Goal: Task Accomplishment & Management: Complete application form

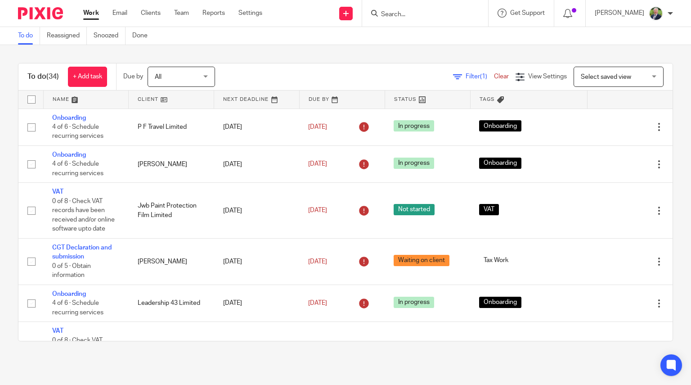
click at [449, 15] on input "Search" at bounding box center [420, 15] width 81 height 8
type input "pmr"
click at [353, 17] on link at bounding box center [345, 13] width 13 height 13
click at [364, 66] on link "Add client" at bounding box center [365, 68] width 55 height 13
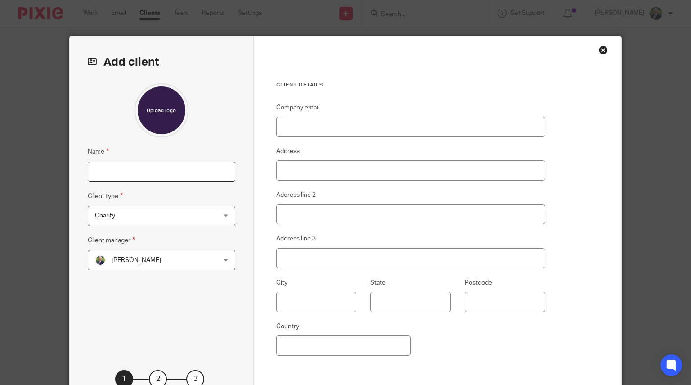
click at [122, 176] on input "Name" at bounding box center [162, 172] width 148 height 20
paste input "PMR PROPERTY GROUP LIMITED"
click at [122, 176] on input "PMR PROPERTY GROUP LIMITED" at bounding box center [162, 172] width 148 height 20
type input "PMR Property Group Limited"
click at [338, 129] on input "Company email" at bounding box center [410, 127] width 269 height 20
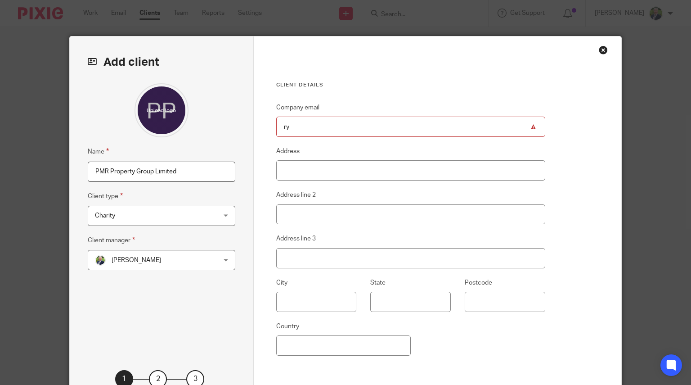
type input "r"
click at [332, 126] on input "Company email" at bounding box center [410, 127] width 269 height 20
paste input "[PERSON_NAME][EMAIL_ADDRESS][PERSON_NAME][DOMAIN_NAME]"
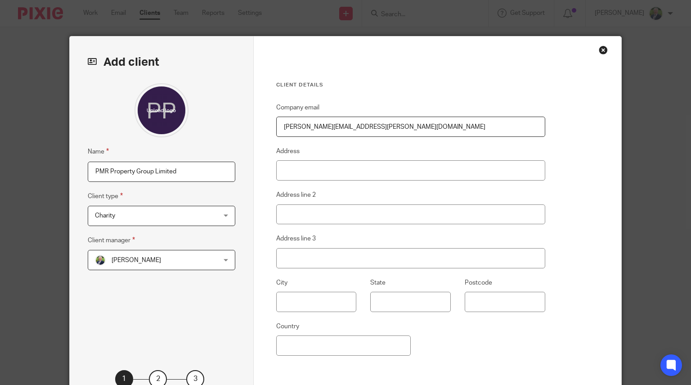
type input "[PERSON_NAME][EMAIL_ADDRESS][PERSON_NAME][DOMAIN_NAME]"
click at [323, 171] on input "Address" at bounding box center [410, 170] width 269 height 20
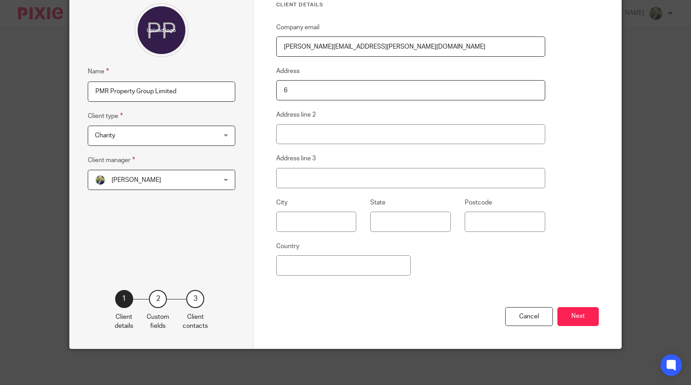
type input "6 Britannia House"
click at [330, 130] on input "Address line 2" at bounding box center [410, 134] width 269 height 20
type input "V"
type input "Base Business Park"
click at [298, 220] on input "text" at bounding box center [316, 221] width 81 height 20
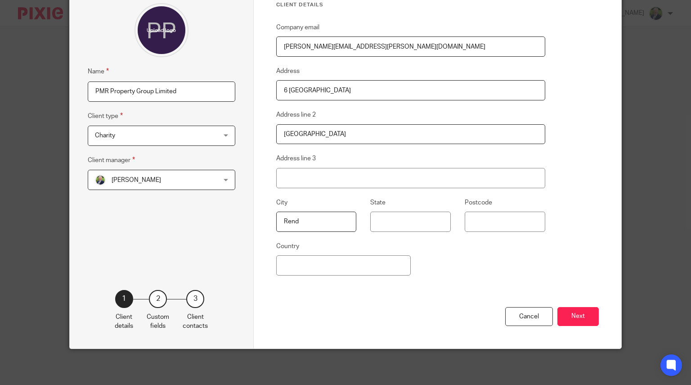
type input "Rendlesham"
type input "Suffolk"
type input "IP12 2TZ"
type input "United Kingdom"
click at [584, 313] on button "Next" at bounding box center [577, 316] width 41 height 19
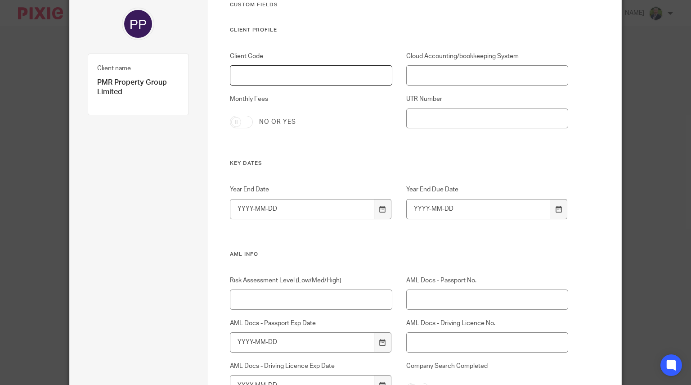
click at [287, 71] on input "Client Code" at bounding box center [311, 75] width 162 height 20
type input "P00"
click at [434, 69] on input "Cloud Accounting/bookkeeping System" at bounding box center [487, 75] width 162 height 20
type input "None"
click at [241, 211] on input "Year End Date" at bounding box center [302, 209] width 144 height 20
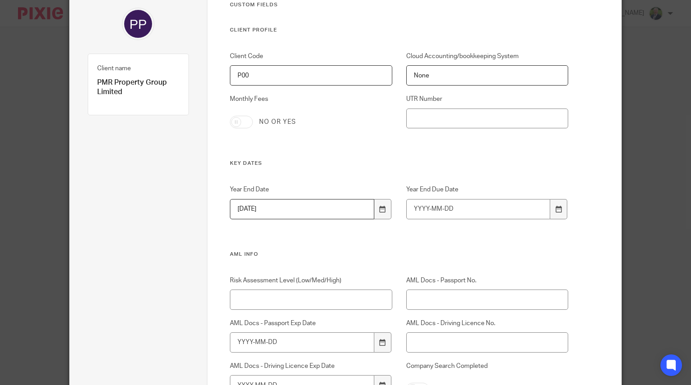
type input "2025-07-31"
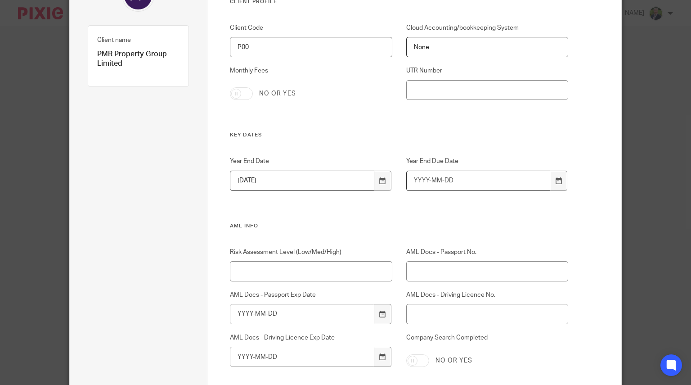
scroll to position [109, 0]
click at [324, 270] on input "Risk Assessment Level (Low/Med/High)" at bounding box center [311, 270] width 162 height 20
type input "Low"
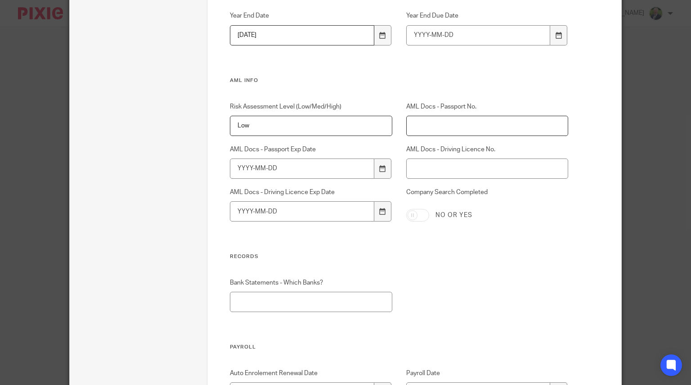
scroll to position [255, 0]
click at [412, 210] on input "Company Search Completed" at bounding box center [417, 213] width 23 height 13
checkbox input "true"
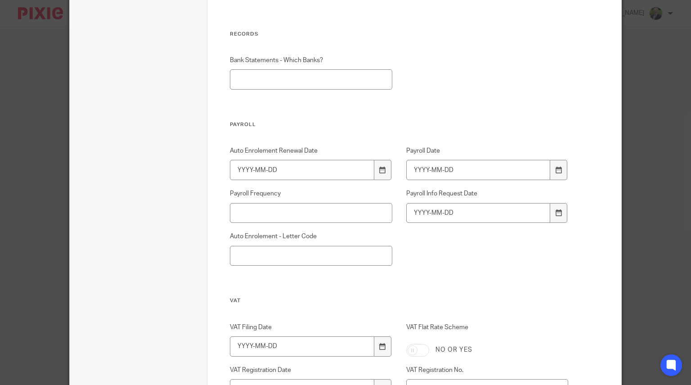
scroll to position [476, 0]
click at [256, 77] on input "Bank Statements - Which Banks?" at bounding box center [311, 80] width 162 height 20
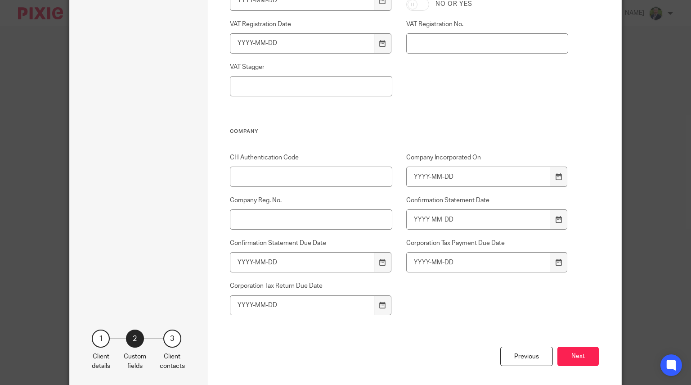
scroll to position [862, 0]
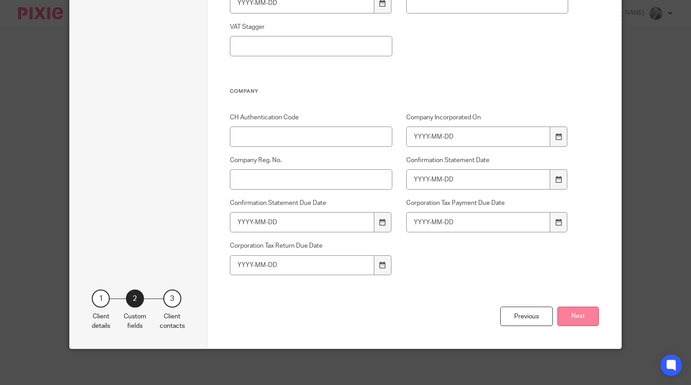
click at [585, 314] on button "Next" at bounding box center [577, 315] width 41 height 19
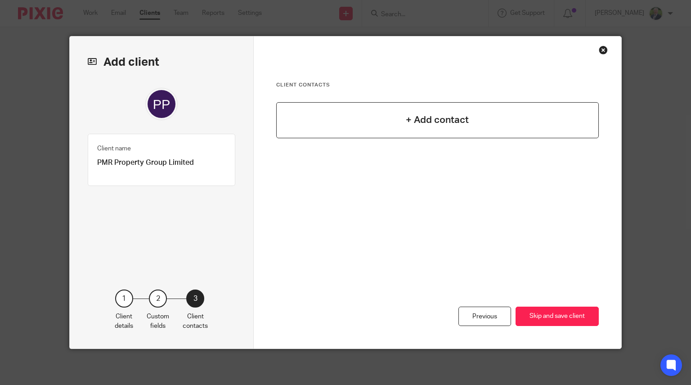
click at [439, 116] on h4 "+ Add contact" at bounding box center [437, 120] width 63 height 14
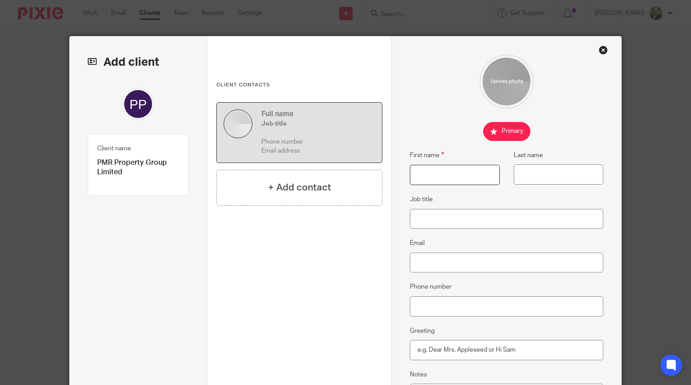
click at [425, 172] on input "First name" at bounding box center [455, 175] width 90 height 20
type input "Ryan"
type input "Ross"
paste input "ryan.ross@cvsinternational.co.uk"
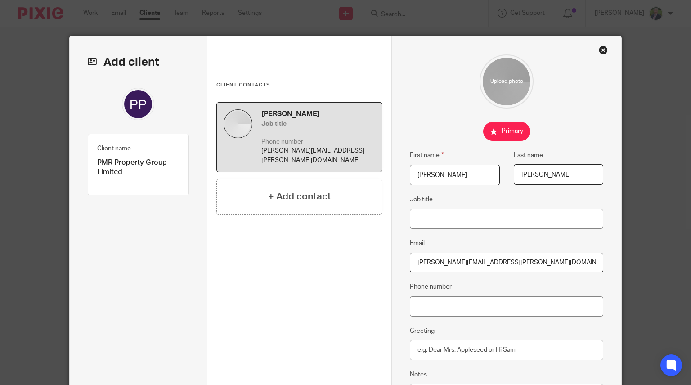
scroll to position [147, 0]
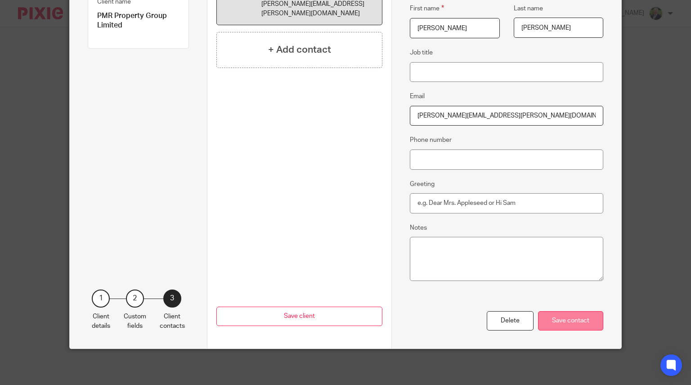
type input "ryan.ross@cvsinternational.co.uk"
click at [577, 318] on div "Save contact" at bounding box center [570, 320] width 65 height 19
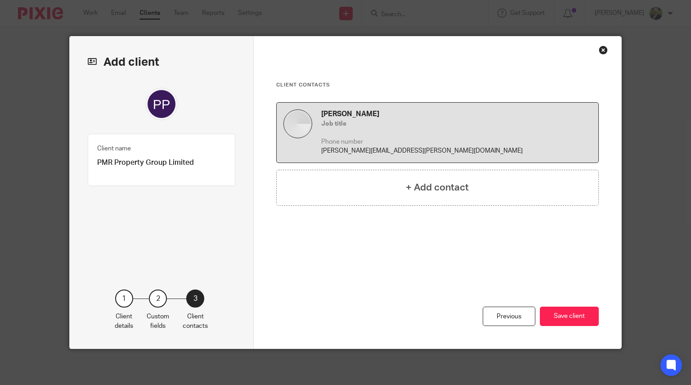
scroll to position [0, 0]
click at [569, 317] on button "Save client" at bounding box center [569, 315] width 59 height 19
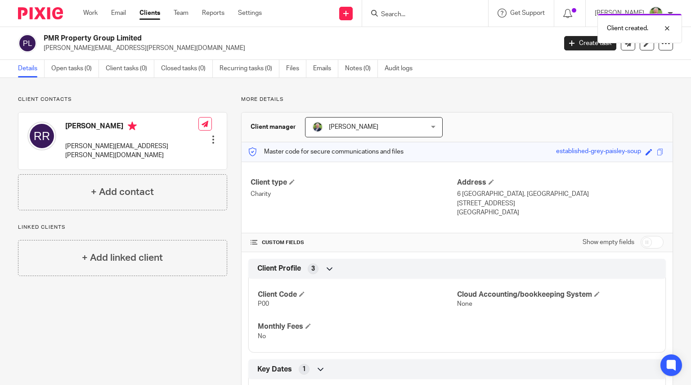
click at [364, 12] on div "Client created." at bounding box center [514, 26] width 337 height 34
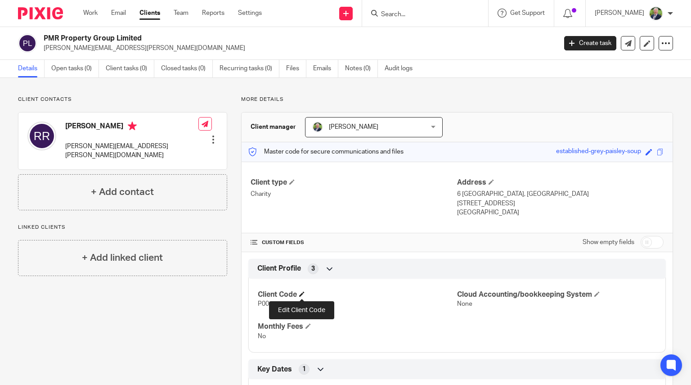
click at [301, 293] on span at bounding box center [301, 293] width 5 height 5
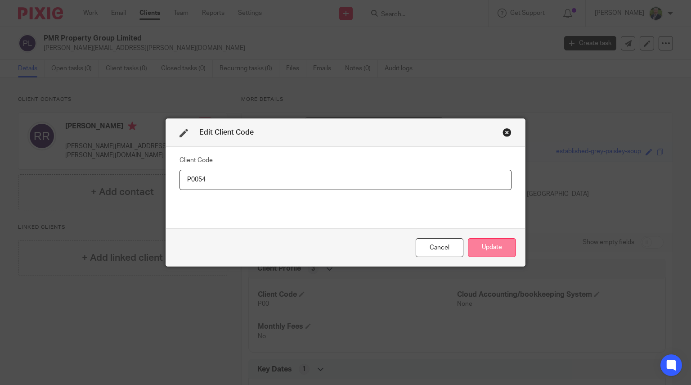
type input "P0054"
click at [498, 248] on button "Update" at bounding box center [492, 247] width 48 height 19
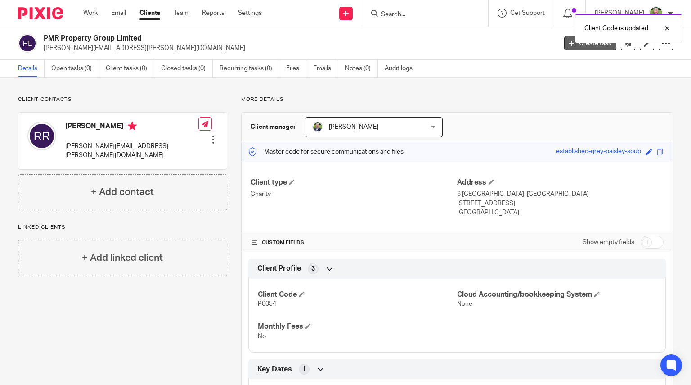
click at [570, 46] on link "Create task" at bounding box center [590, 43] width 52 height 14
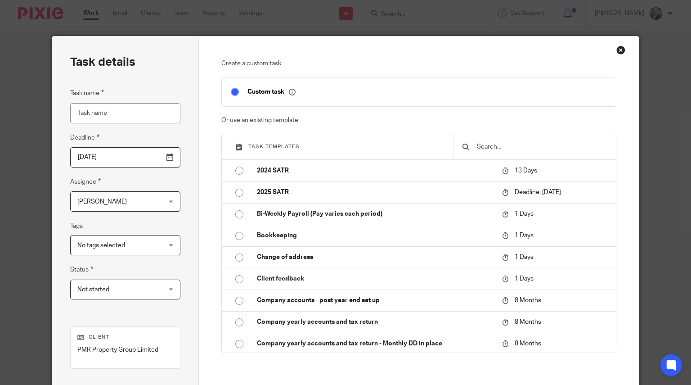
click at [144, 118] on input "Task name" at bounding box center [125, 113] width 110 height 20
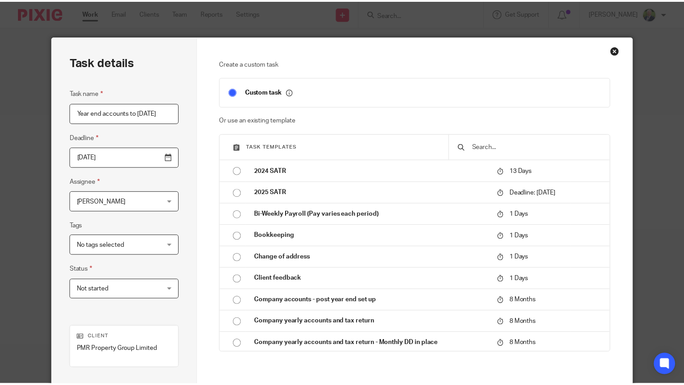
scroll to position [0, 3]
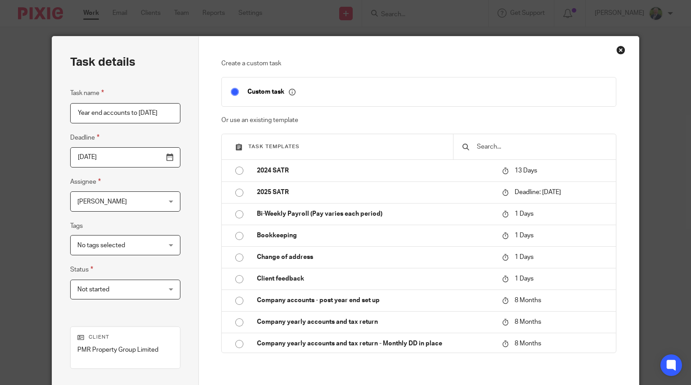
type input "Year end accounts to [DATE]"
click at [167, 157] on input "2025-08-22" at bounding box center [125, 157] width 110 height 20
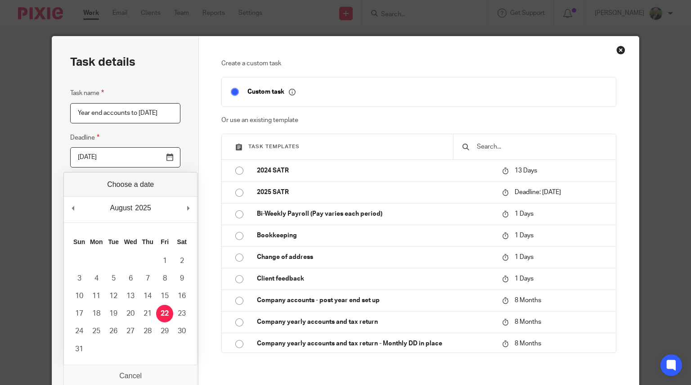
scroll to position [0, 0]
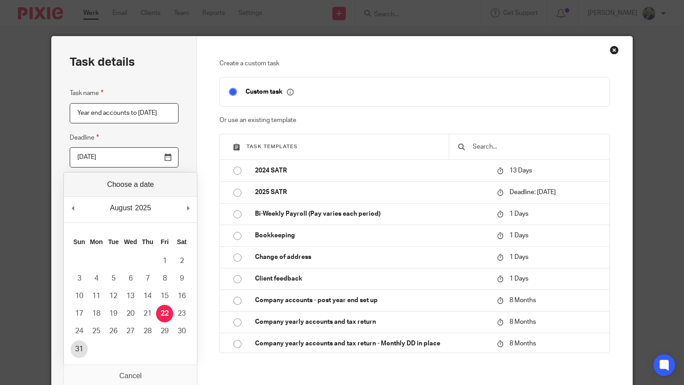
type input "2025-08-31"
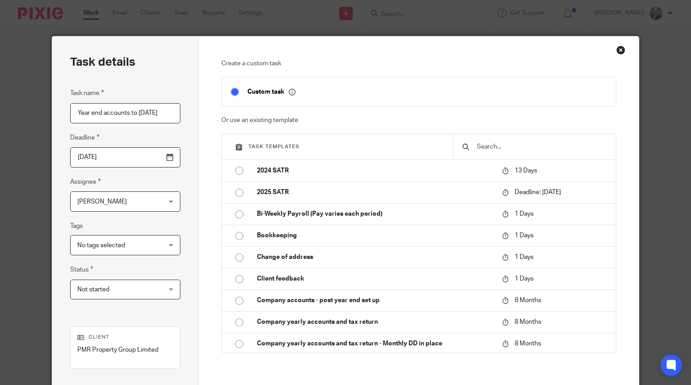
click at [163, 247] on div "No tags selected" at bounding box center [125, 245] width 110 height 20
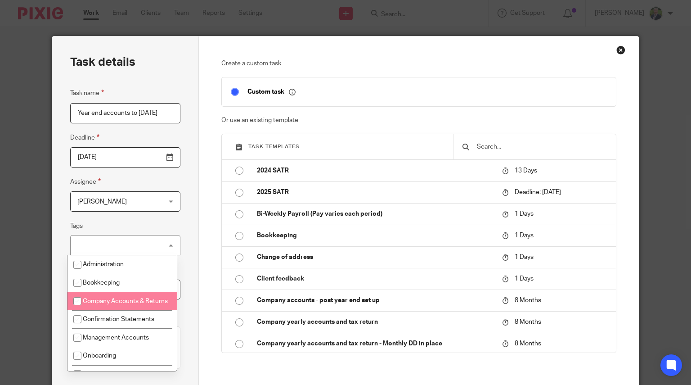
click at [76, 301] on input "checkbox" at bounding box center [77, 300] width 17 height 17
checkbox input "true"
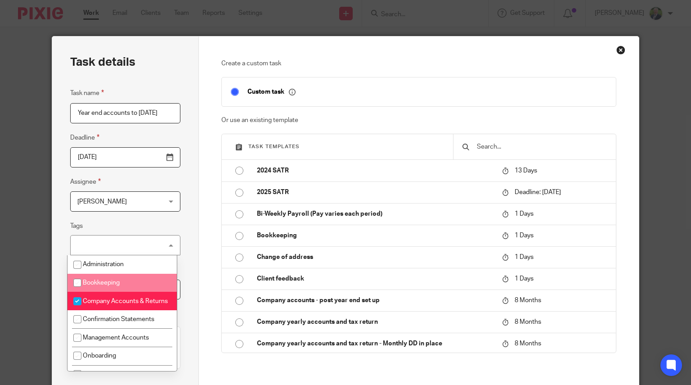
click at [171, 223] on fieldset "Tags Company Accounts & Returns Administration Bookkeeping Company Accounts & R…" at bounding box center [125, 237] width 110 height 35
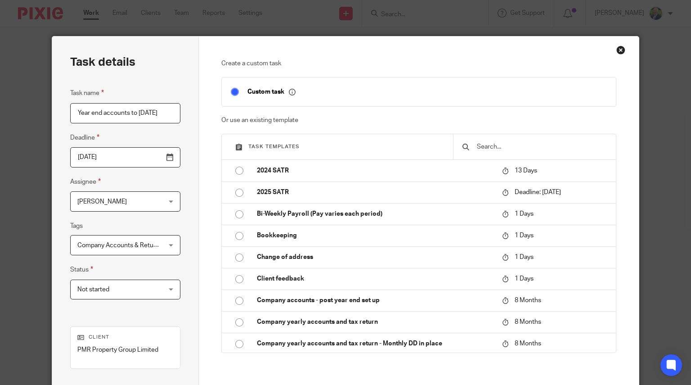
click at [122, 293] on span "Not started" at bounding box center [118, 289] width 82 height 19
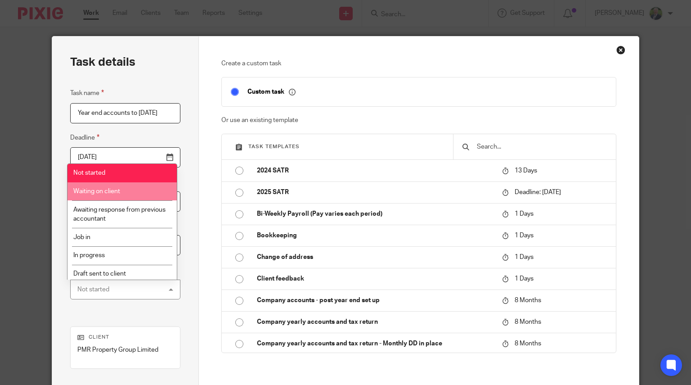
click at [115, 188] on span "Waiting on client" at bounding box center [96, 191] width 47 height 6
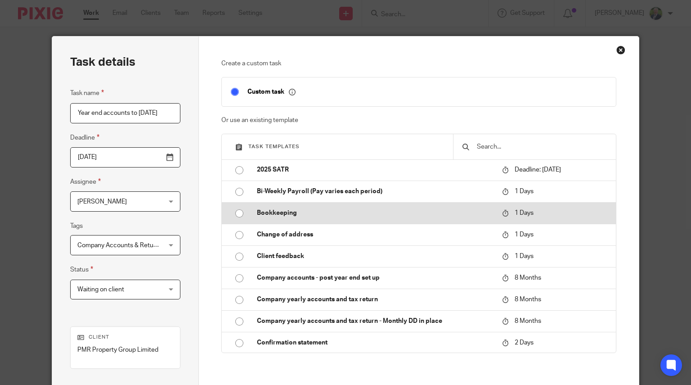
scroll to position [26, 0]
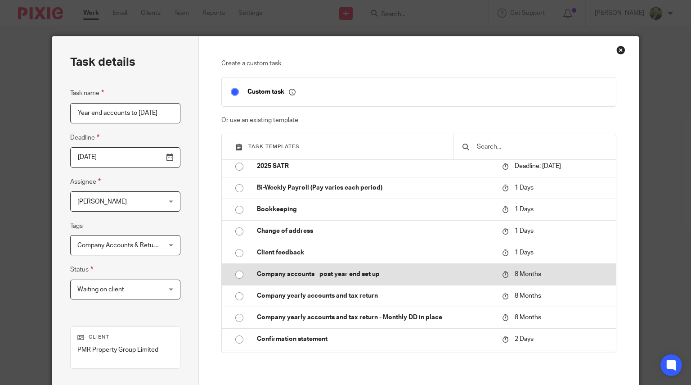
click at [237, 283] on input "radio" at bounding box center [239, 274] width 17 height 17
type input "[DATE]"
checkbox input "false"
radio input "false"
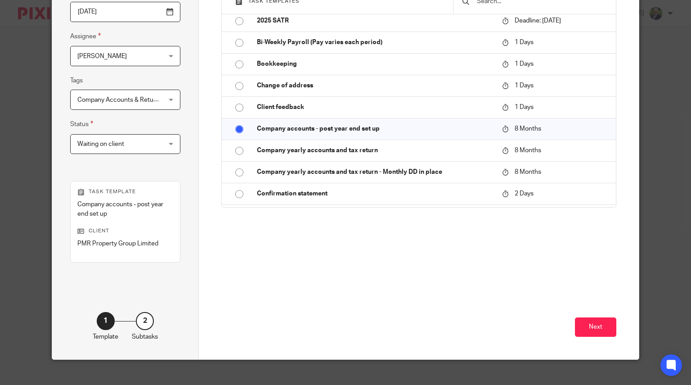
scroll to position [156, 0]
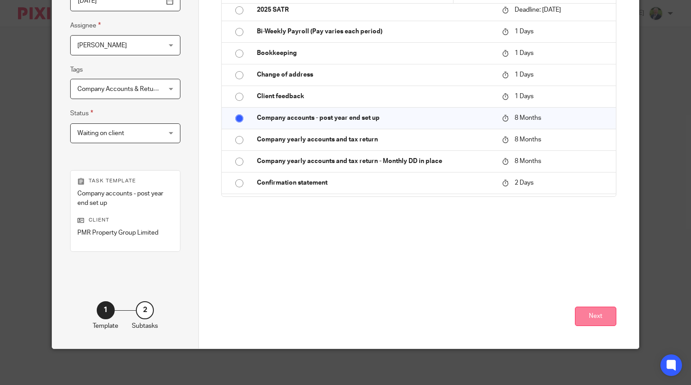
click at [596, 312] on button "Next" at bounding box center [595, 315] width 41 height 19
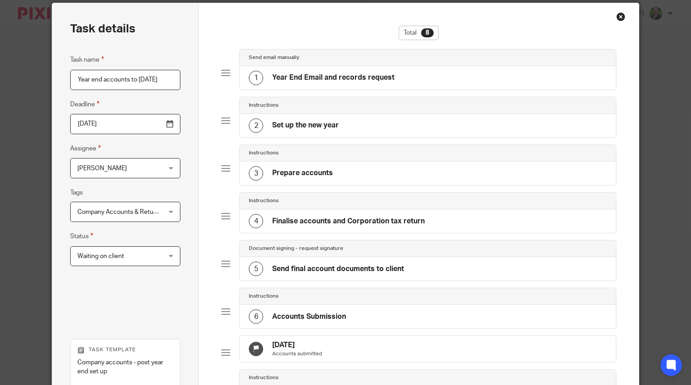
scroll to position [32, 0]
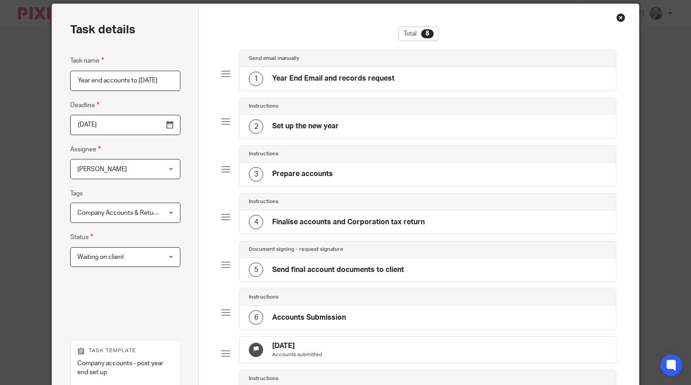
click at [348, 74] on h4 "Year End Email and records request" at bounding box center [333, 78] width 122 height 9
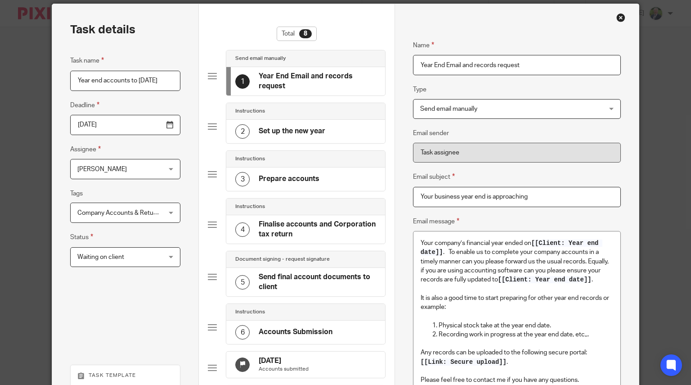
click at [458, 196] on input "Your business year end is approaching" at bounding box center [517, 197] width 208 height 20
type input "Your company year end is up!"
click at [559, 260] on p "Your company’s financial year ended on [[Client: Year end date]] . To enable us…" at bounding box center [517, 260] width 193 height 45
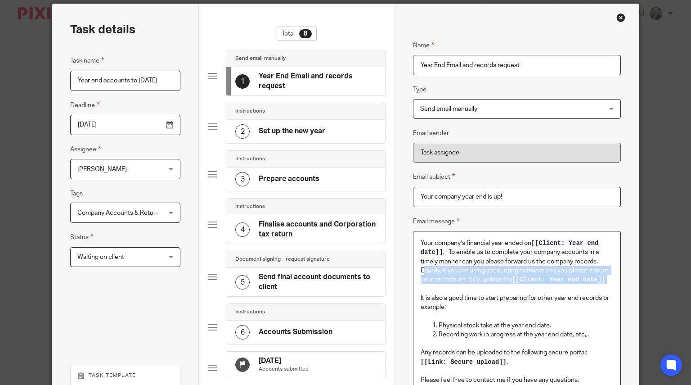
drag, startPoint x: 608, startPoint y: 281, endPoint x: 417, endPoint y: 272, distance: 191.4
click at [421, 272] on p "Your company’s financial year ended on [[Client: Year end date]] . To enable us…" at bounding box center [517, 260] width 193 height 45
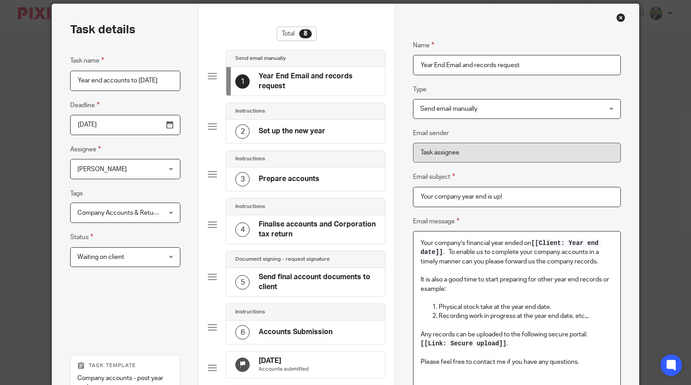
scroll to position [62, 0]
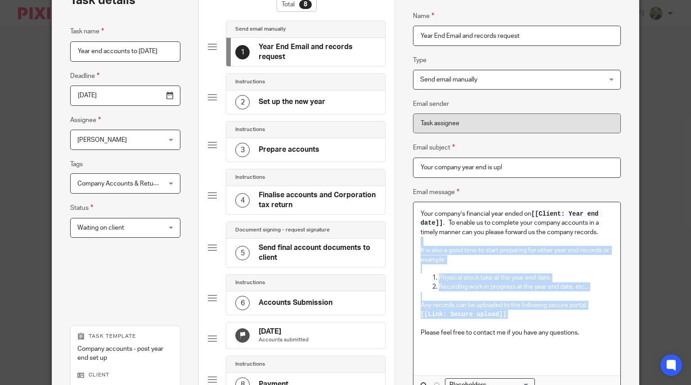
drag, startPoint x: 509, startPoint y: 318, endPoint x: 395, endPoint y: 243, distance: 136.3
click at [395, 243] on div "Name Year End Email and records request Type Send email manually Send email man…" at bounding box center [517, 239] width 244 height 528
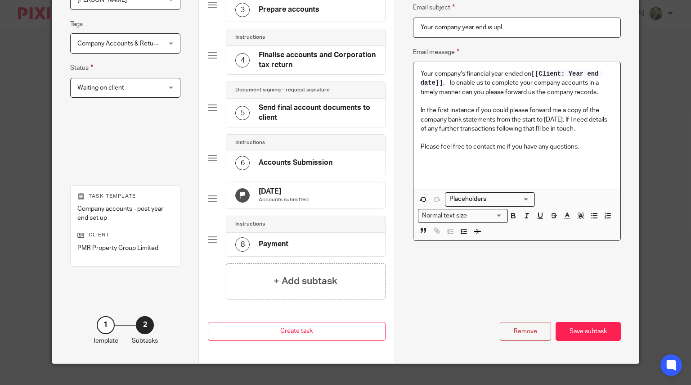
scroll to position [202, 0]
click at [587, 334] on div "Save subtask" at bounding box center [588, 330] width 65 height 19
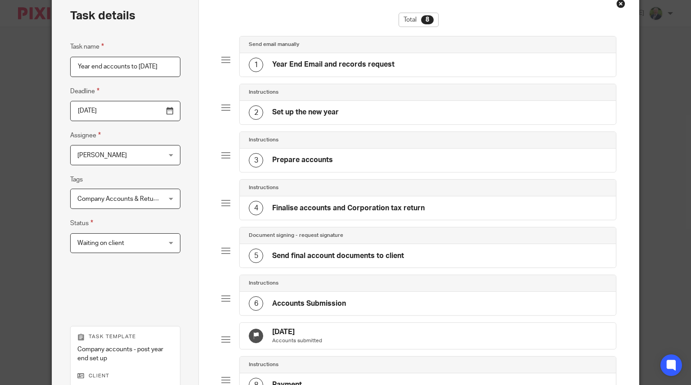
scroll to position [45, 0]
click at [356, 64] on h4 "Year End Email and records request" at bounding box center [333, 65] width 122 height 9
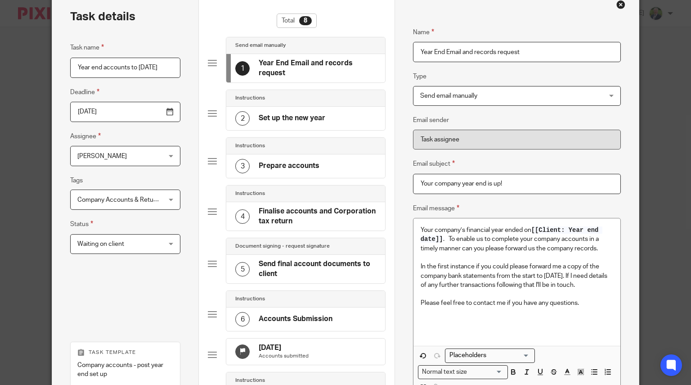
click at [304, 117] on h4 "Set up the new year" at bounding box center [292, 117] width 67 height 9
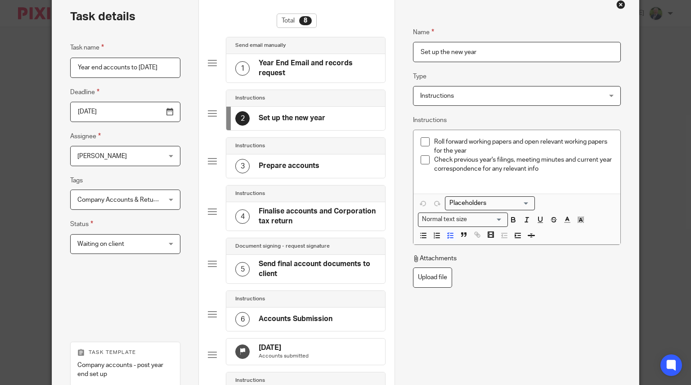
click at [274, 71] on h4 "Year End Email and records request" at bounding box center [317, 67] width 117 height 19
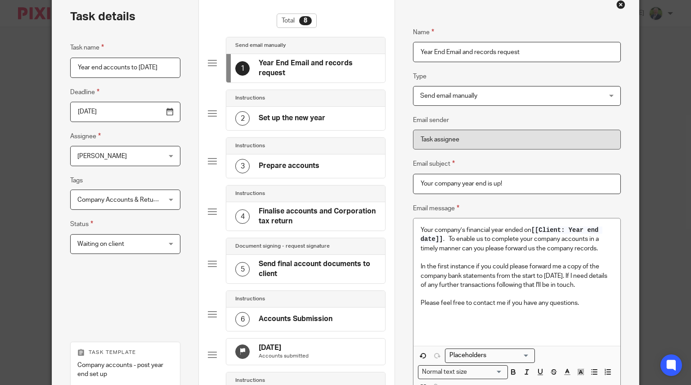
scroll to position [224, 0]
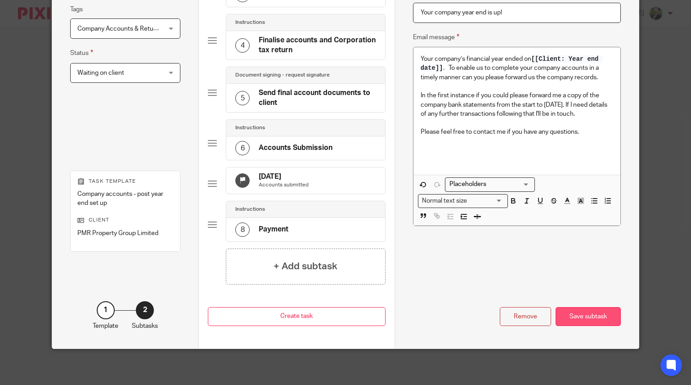
click at [588, 317] on div "Save subtask" at bounding box center [588, 316] width 65 height 19
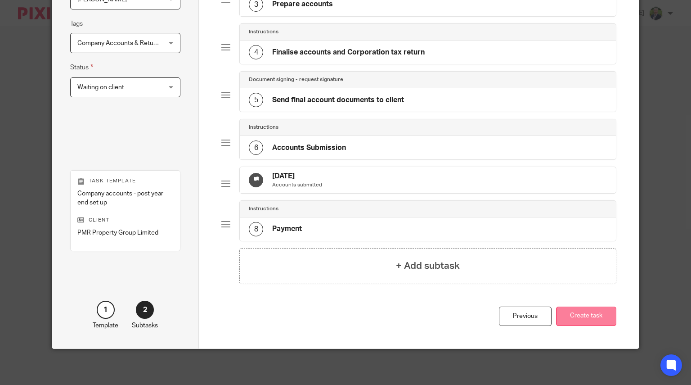
click at [590, 315] on button "Create task" at bounding box center [586, 315] width 60 height 19
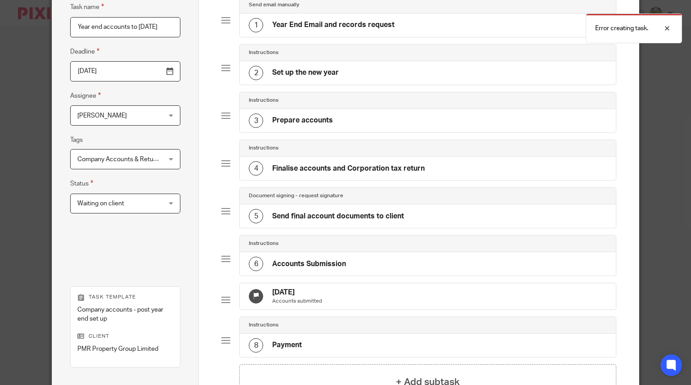
scroll to position [0, 0]
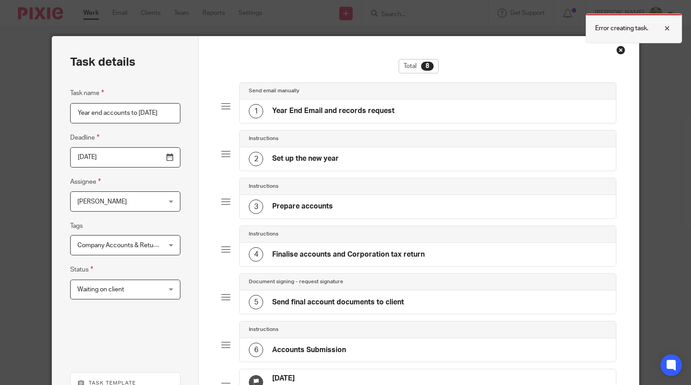
click at [623, 28] on p "Error creating task." at bounding box center [621, 28] width 53 height 9
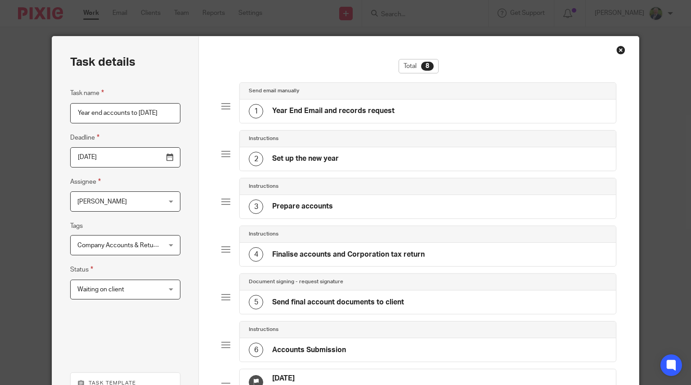
scroll to position [209, 0]
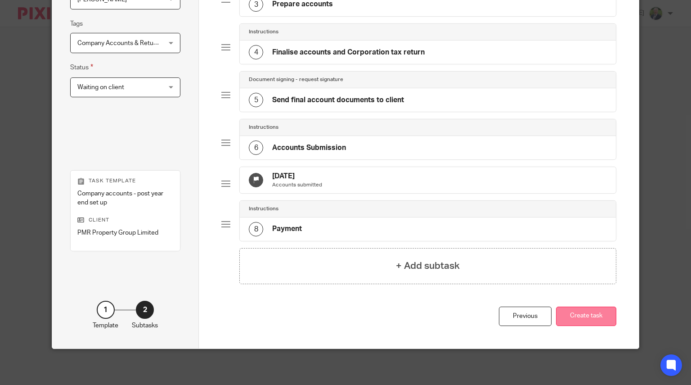
click at [594, 317] on button "Create task" at bounding box center [586, 315] width 60 height 19
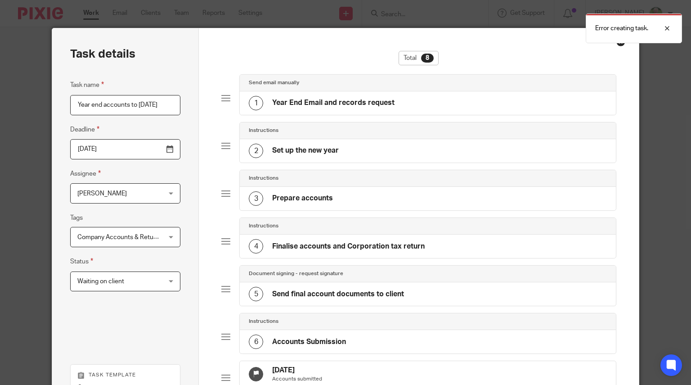
scroll to position [0, 0]
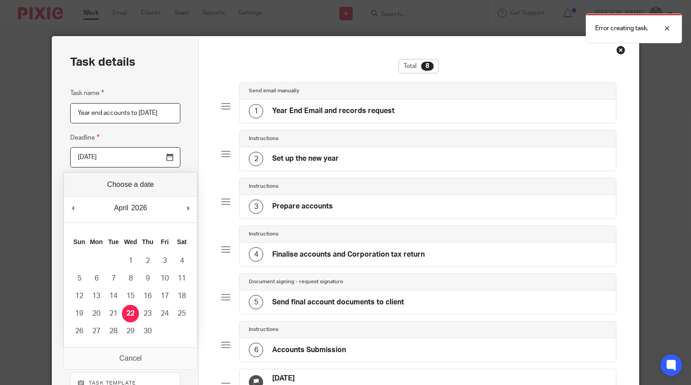
click at [165, 157] on input "2026-04-22" at bounding box center [125, 157] width 110 height 20
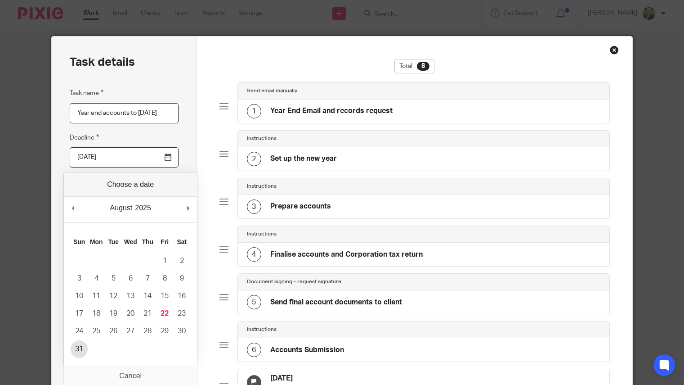
type input "2025-08-31"
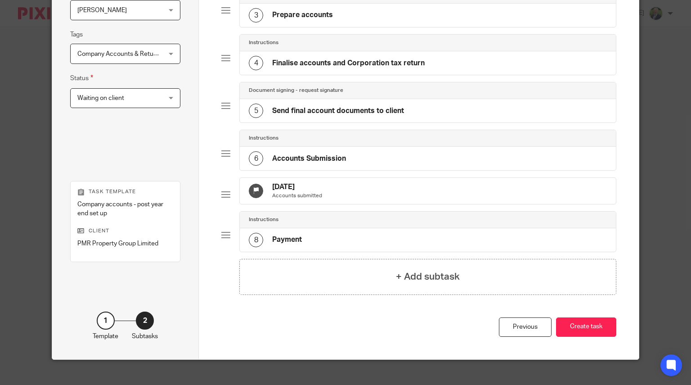
scroll to position [209, 0]
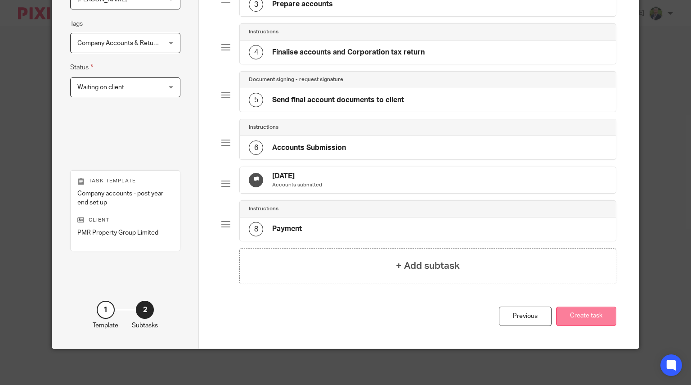
click at [581, 314] on button "Create task" at bounding box center [586, 315] width 60 height 19
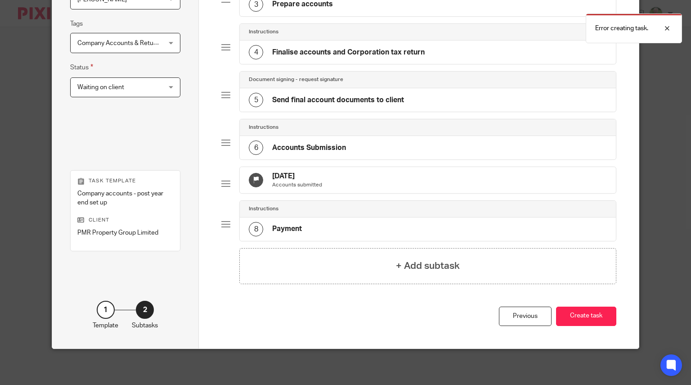
scroll to position [0, 0]
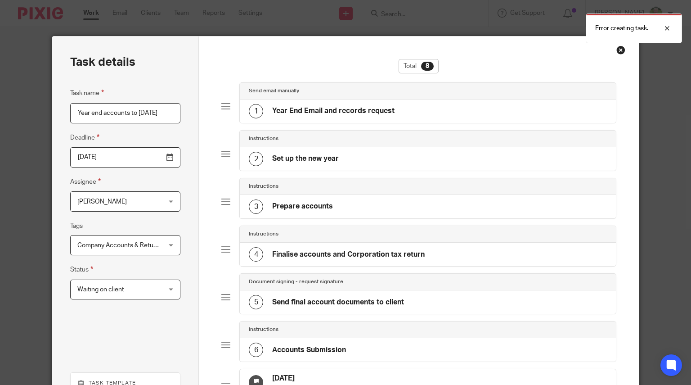
click at [619, 50] on div "Close this dialog window" at bounding box center [620, 49] width 9 height 9
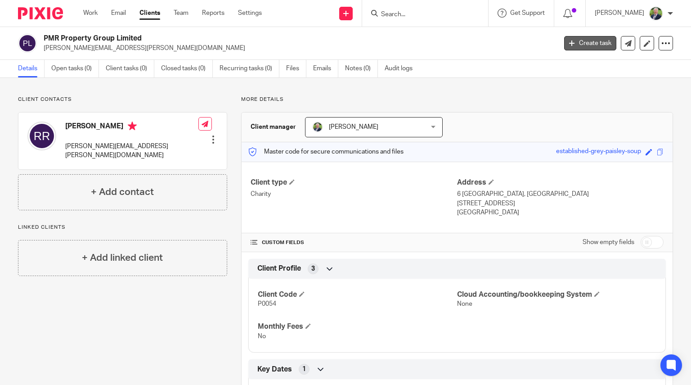
click at [591, 43] on link "Create task" at bounding box center [590, 43] width 52 height 14
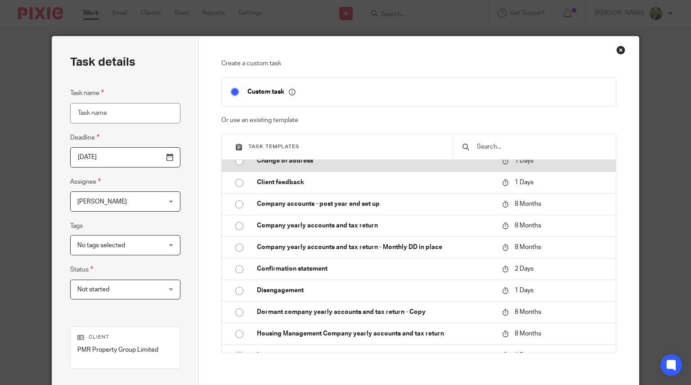
scroll to position [97, 0]
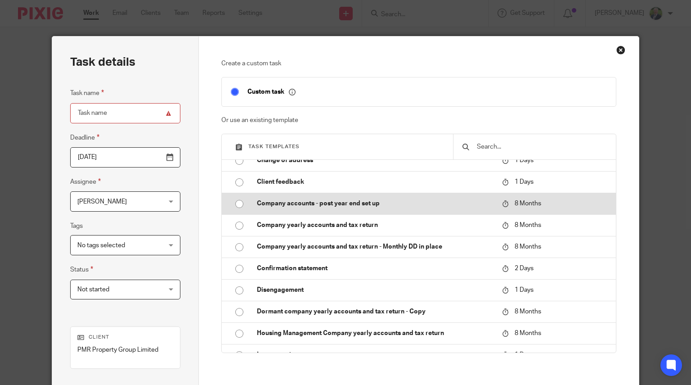
click at [237, 212] on input "radio" at bounding box center [239, 203] width 17 height 17
type input "[DATE]"
type input "Company accounts - post year end set up"
checkbox input "false"
radio input "false"
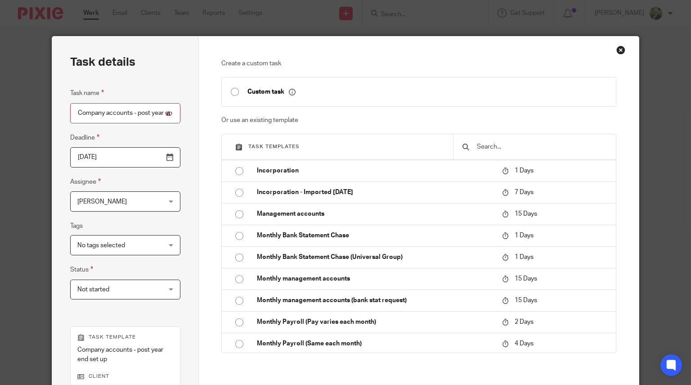
scroll to position [304, 0]
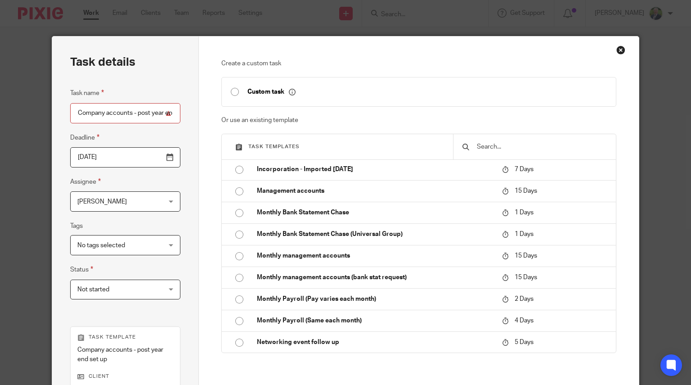
click at [135, 248] on span "No tags selected" at bounding box center [118, 244] width 82 height 19
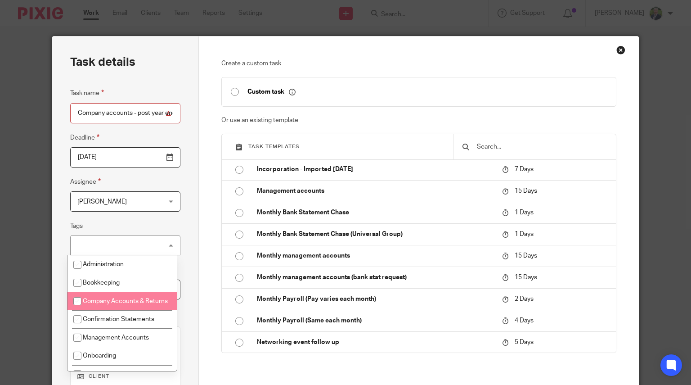
click at [89, 306] on li "Company Accounts & Returns" at bounding box center [121, 301] width 109 height 18
checkbox input "true"
click at [189, 299] on div "Task details Task name Company accounts - post year end set up Deadline [DATE] …" at bounding box center [125, 270] width 147 height 468
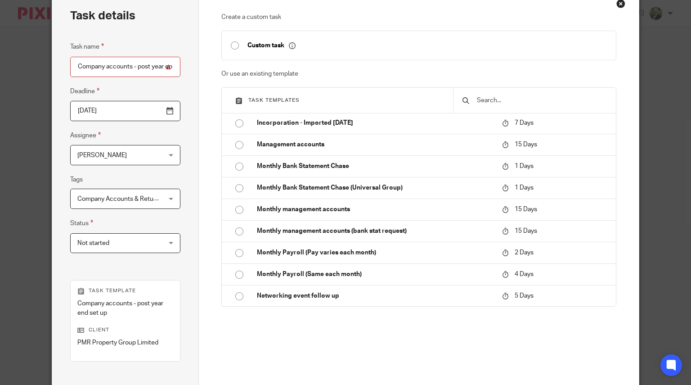
scroll to position [46, 0]
click at [165, 243] on div "Not started Not started" at bounding box center [125, 244] width 110 height 20
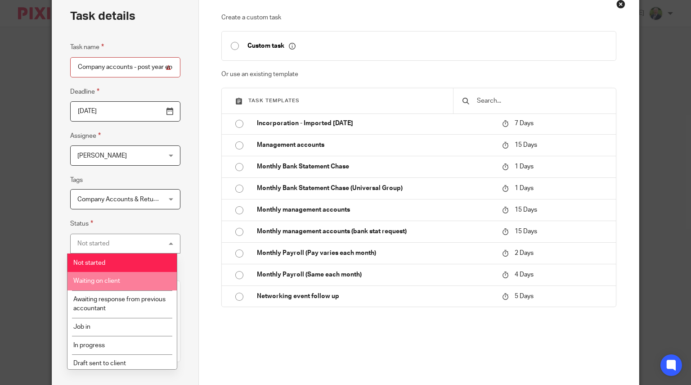
click at [123, 281] on li "Waiting on client" at bounding box center [121, 281] width 109 height 18
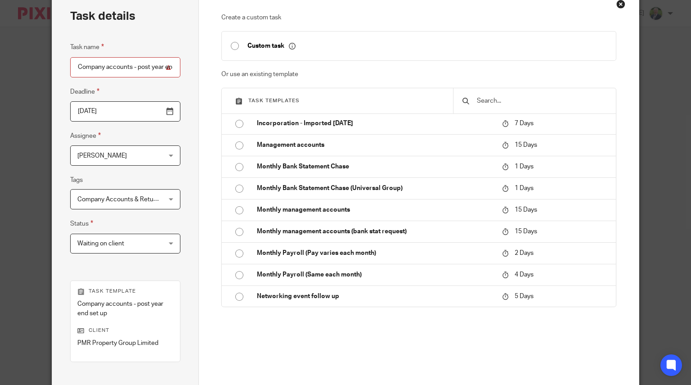
scroll to position [156, 0]
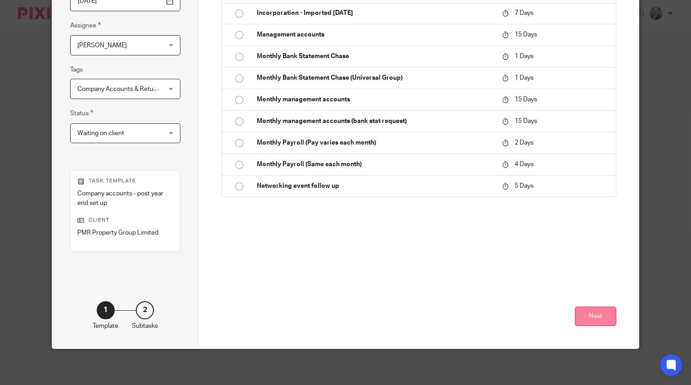
click at [595, 316] on button "Next" at bounding box center [595, 315] width 41 height 19
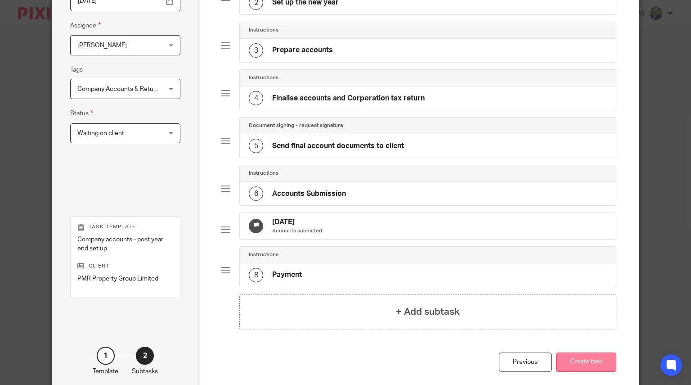
click at [588, 372] on button "Create task" at bounding box center [586, 361] width 60 height 19
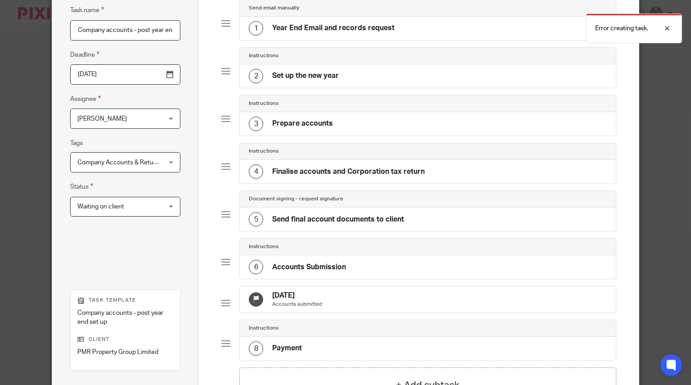
scroll to position [0, 0]
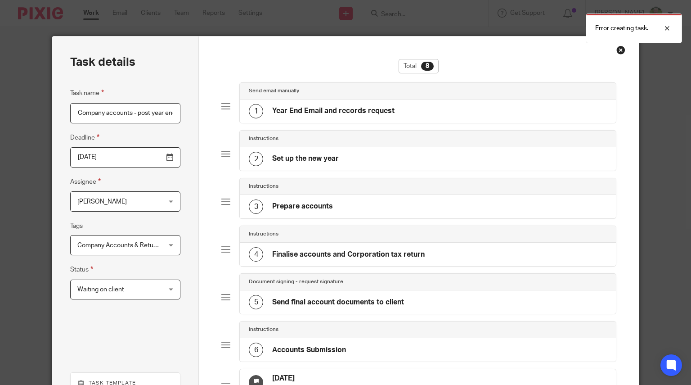
click at [616, 46] on div "Close this dialog window" at bounding box center [620, 49] width 9 height 9
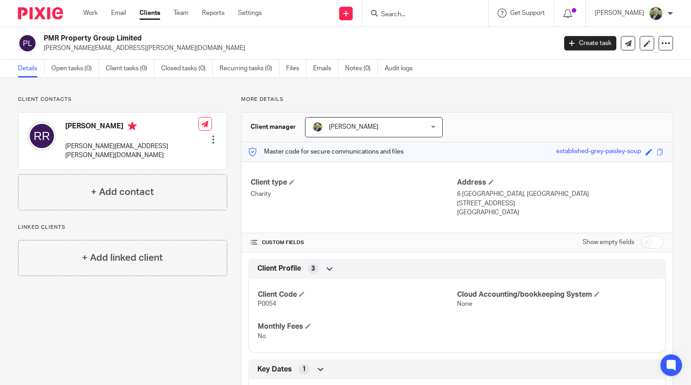
click at [209, 94] on div "Client contacts [PERSON_NAME] [PERSON_NAME][EMAIL_ADDRESS][PERSON_NAME][DOMAIN_…" at bounding box center [345, 275] width 691 height 395
click at [291, 180] on span at bounding box center [291, 181] width 5 height 5
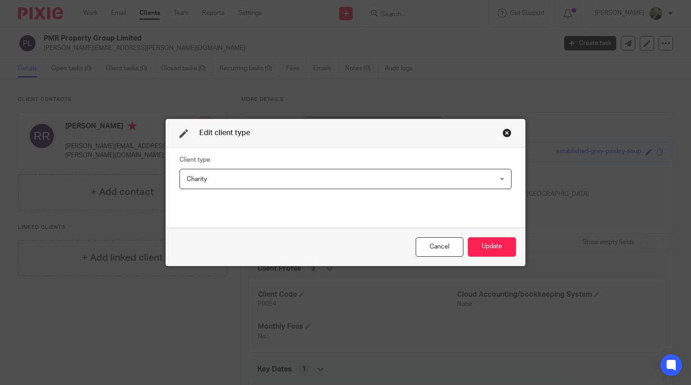
click at [499, 176] on div "Charity Charity" at bounding box center [346, 179] width 332 height 20
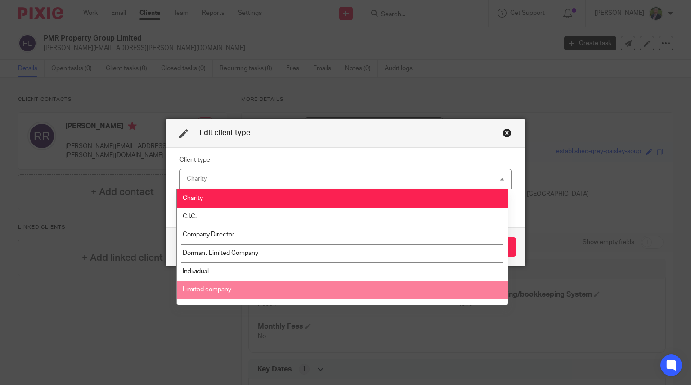
click at [296, 290] on li "Limited company" at bounding box center [342, 289] width 331 height 18
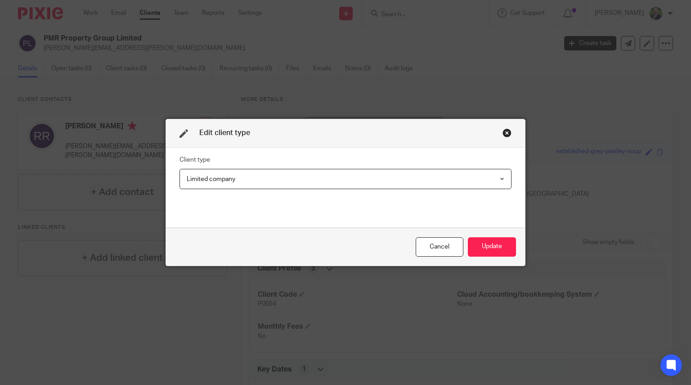
click at [496, 236] on div "Cancel Update" at bounding box center [345, 247] width 359 height 38
click at [490, 250] on button "Update" at bounding box center [492, 246] width 48 height 19
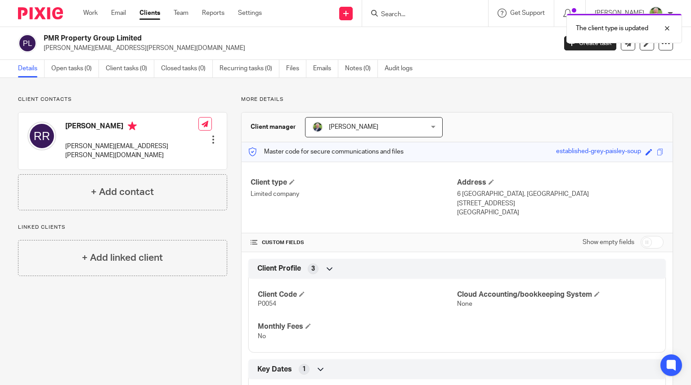
click at [575, 50] on div "PMR Property Group Limited [PERSON_NAME][EMAIL_ADDRESS][PERSON_NAME][DOMAIN_NAM…" at bounding box center [345, 43] width 655 height 19
click at [581, 48] on link "Create task" at bounding box center [590, 43] width 52 height 14
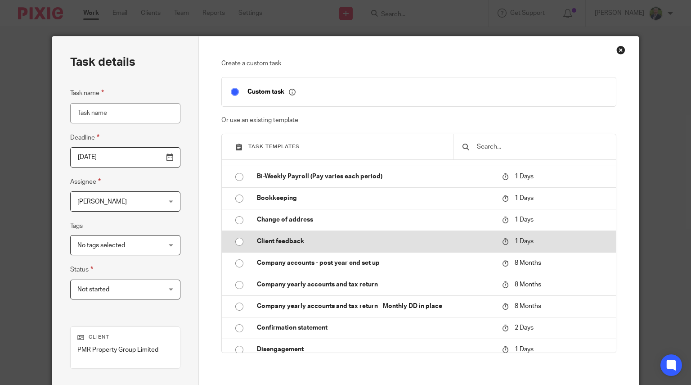
scroll to position [40, 0]
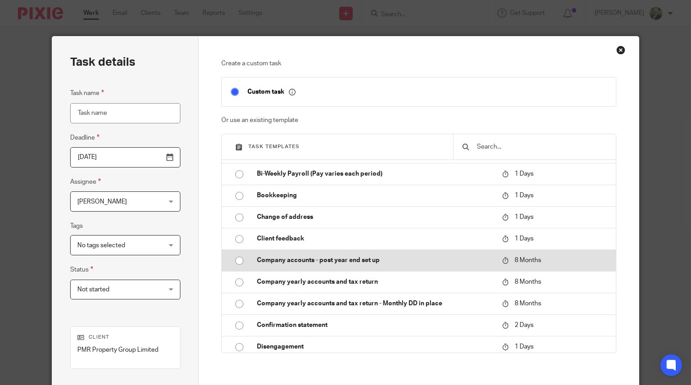
click at [233, 266] on input "radio" at bounding box center [239, 260] width 17 height 17
type input "[DATE]"
type input "Company accounts - post year end set up"
checkbox input "false"
radio input "false"
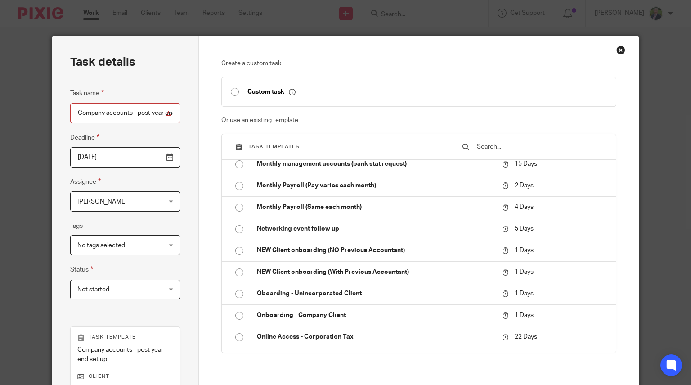
scroll to position [156, 0]
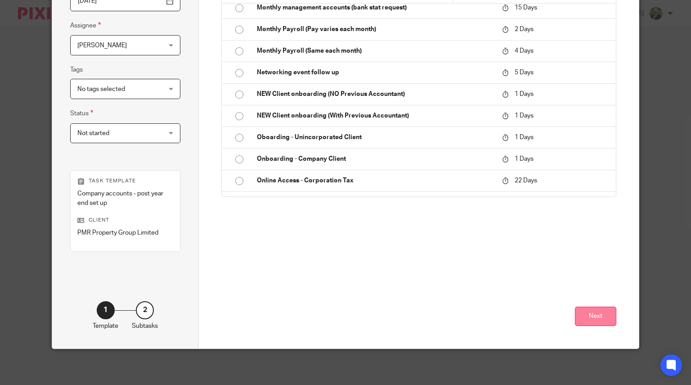
click at [595, 310] on button "Next" at bounding box center [595, 315] width 41 height 19
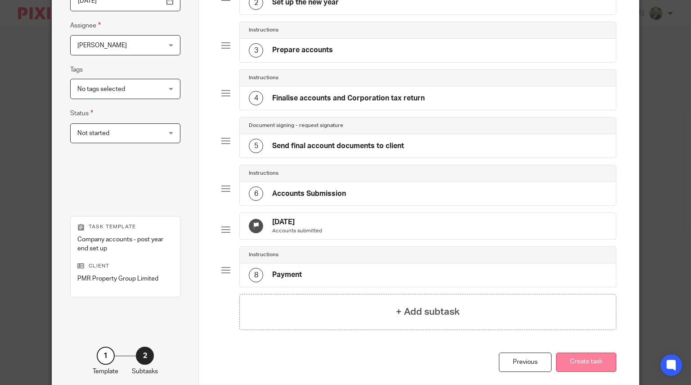
click at [589, 369] on button "Create task" at bounding box center [586, 361] width 60 height 19
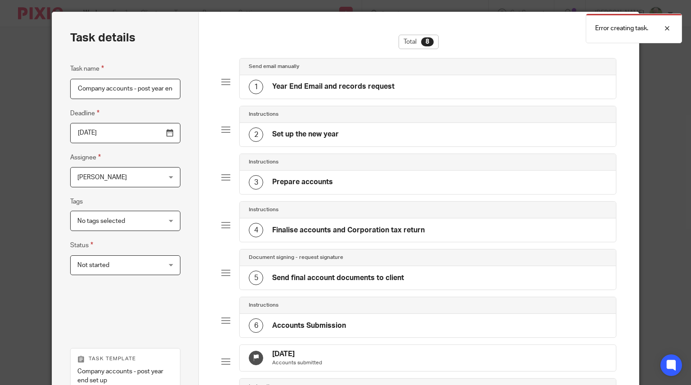
scroll to position [0, 0]
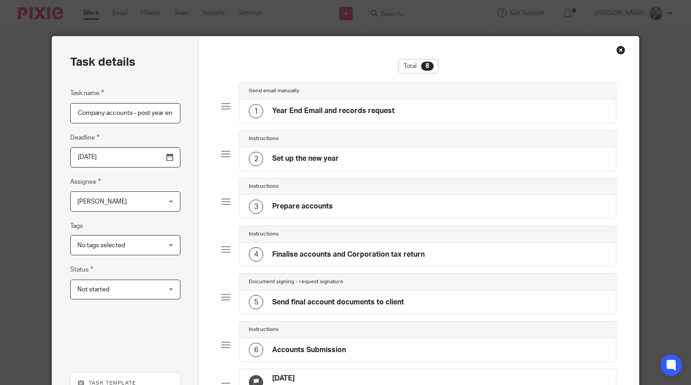
click at [333, 117] on div "1 Year End Email and records request" at bounding box center [322, 111] width 146 height 14
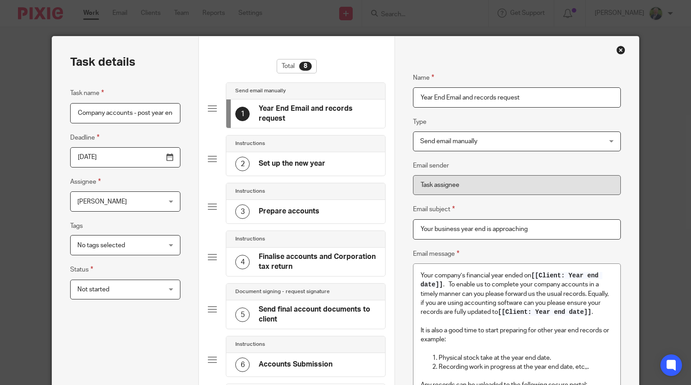
click at [284, 157] on div "2 Set up the new year" at bounding box center [280, 164] width 90 height 14
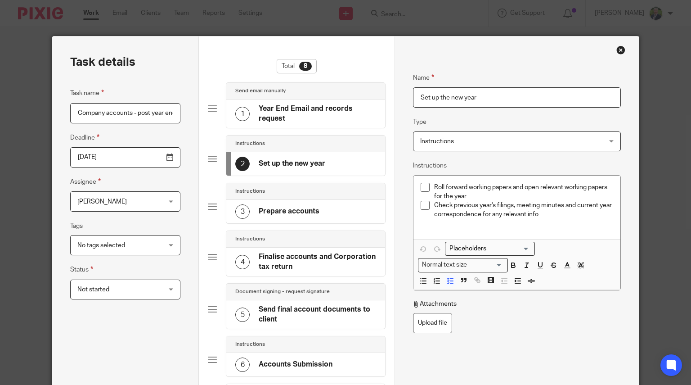
click at [266, 210] on h4 "Prepare accounts" at bounding box center [289, 211] width 61 height 9
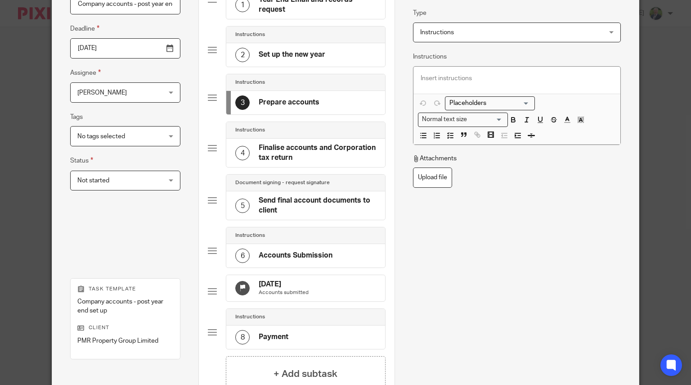
scroll to position [109, 0]
click at [277, 152] on h4 "Finalise accounts and Corporation tax return" at bounding box center [317, 152] width 117 height 19
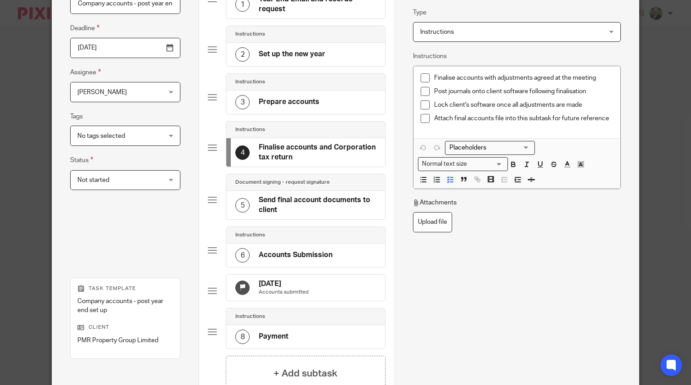
click at [275, 200] on h4 "Send final account documents to client" at bounding box center [317, 204] width 117 height 19
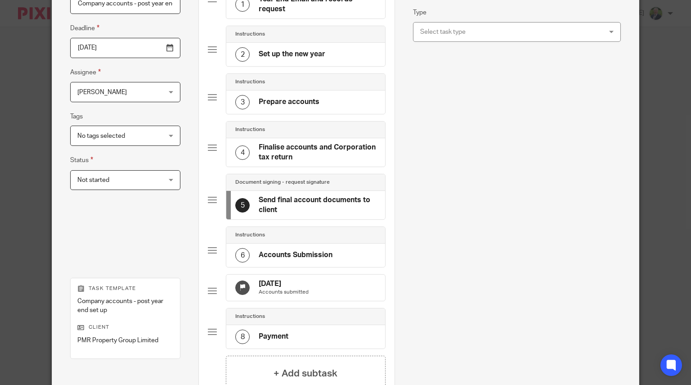
scroll to position [224, 0]
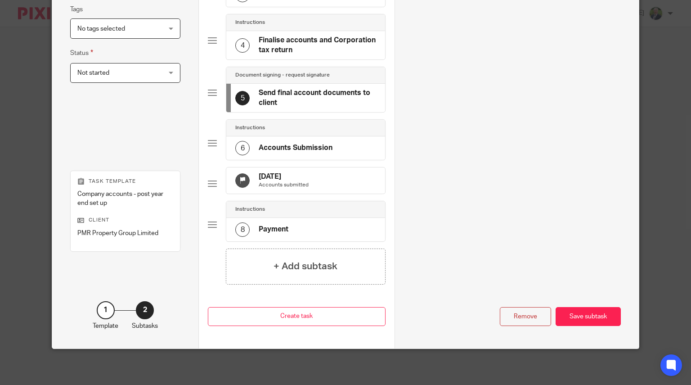
click at [301, 143] on h4 "Accounts Submission" at bounding box center [296, 147] width 74 height 9
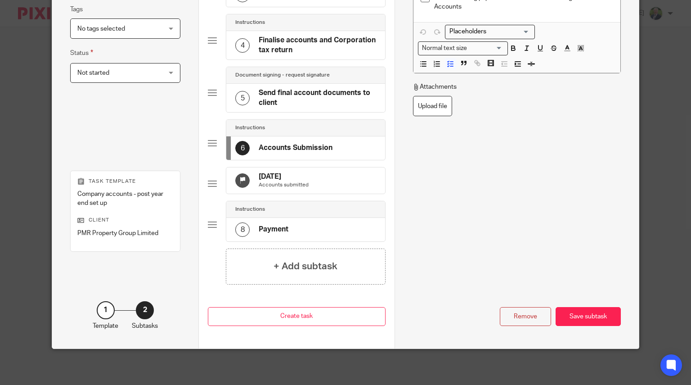
click at [278, 172] on h4 "23 Mar 2026" at bounding box center [284, 176] width 50 height 9
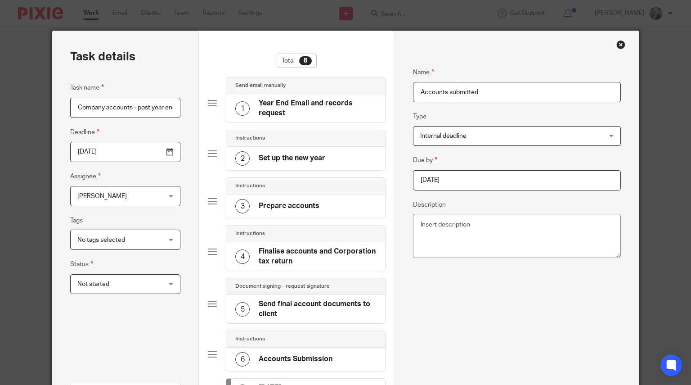
scroll to position [0, 0]
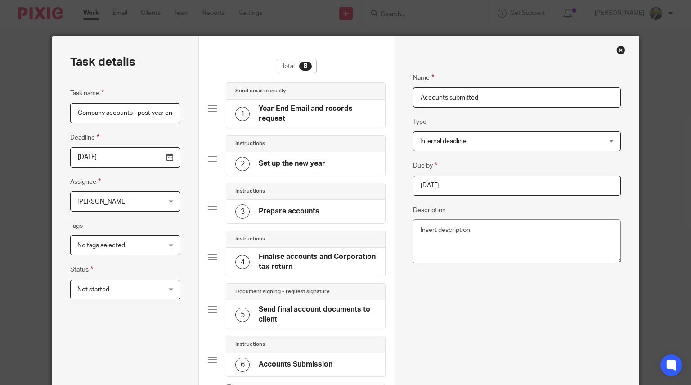
click at [616, 50] on div "Close this dialog window" at bounding box center [620, 49] width 9 height 9
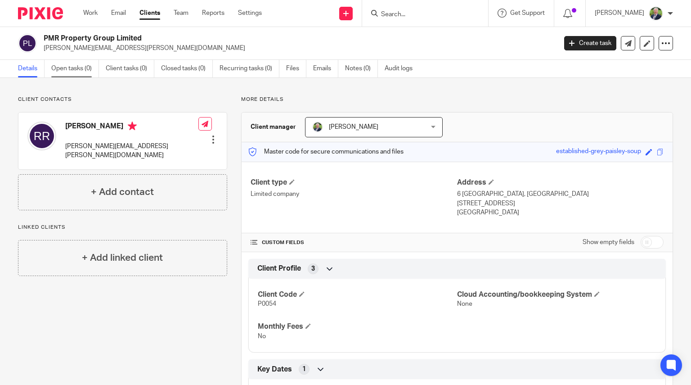
click at [69, 72] on link "Open tasks (0)" at bounding box center [75, 69] width 48 height 18
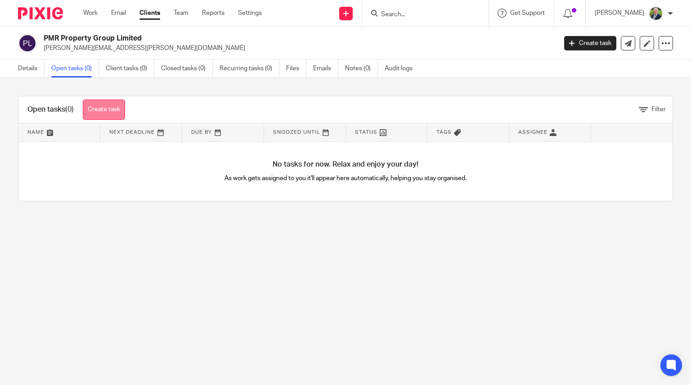
click at [113, 108] on link "Create task" at bounding box center [104, 109] width 42 height 20
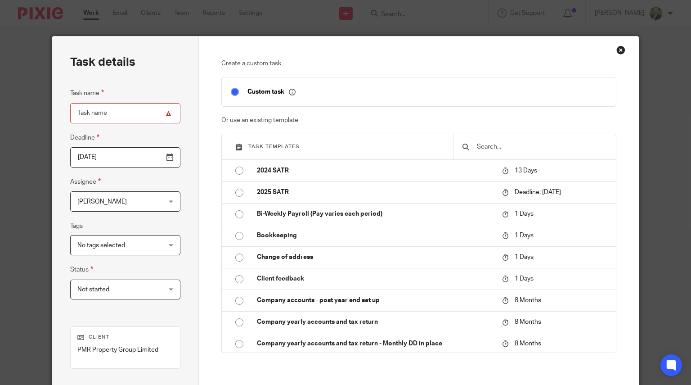
click at [259, 94] on p "Custom task" at bounding box center [271, 92] width 48 height 8
click at [123, 115] on input "Task name" at bounding box center [125, 113] width 110 height 20
type input "Year end account"
click at [616, 51] on div "Close this dialog window" at bounding box center [620, 49] width 9 height 9
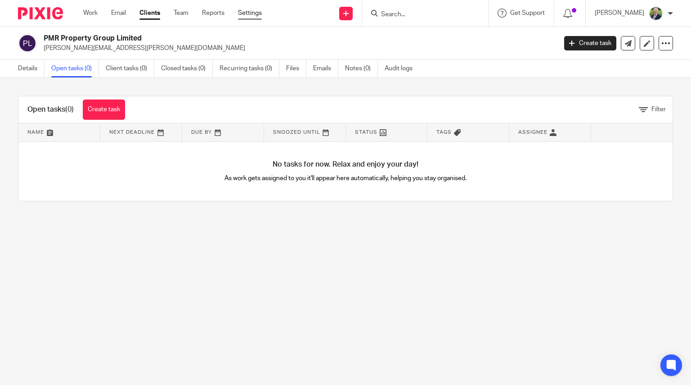
click at [256, 14] on link "Settings" at bounding box center [250, 13] width 24 height 9
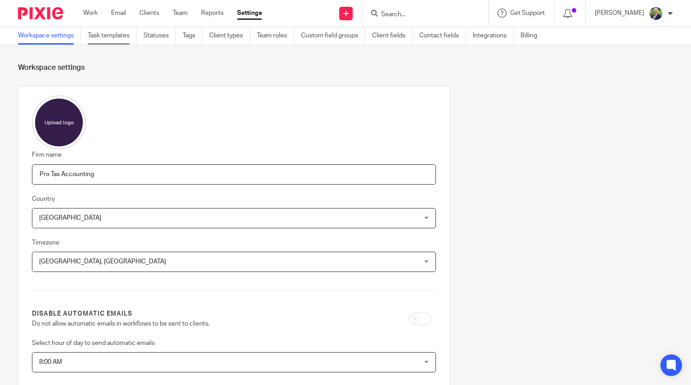
click at [110, 34] on link "Task templates" at bounding box center [112, 36] width 49 height 18
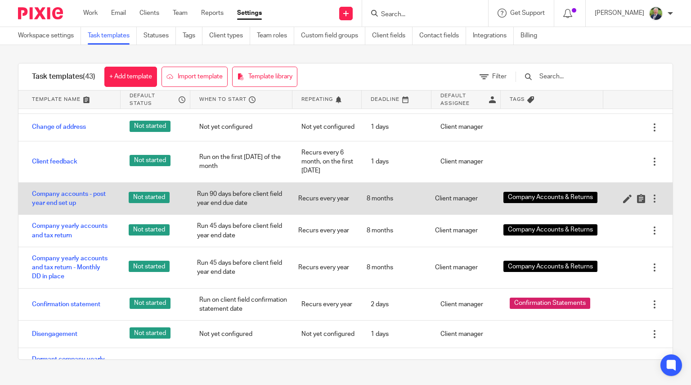
scroll to position [110, 0]
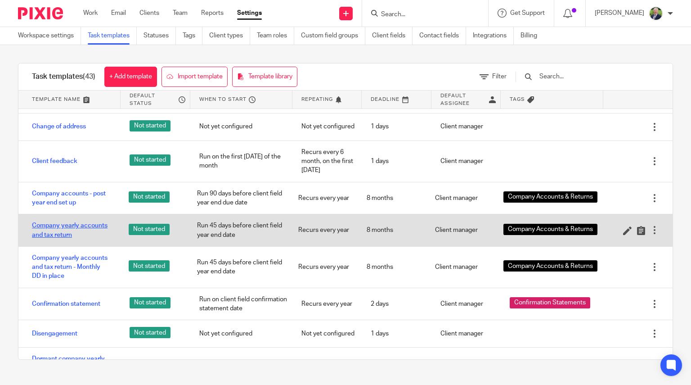
click at [68, 230] on link "Company yearly accounts and tax return" at bounding box center [71, 230] width 79 height 18
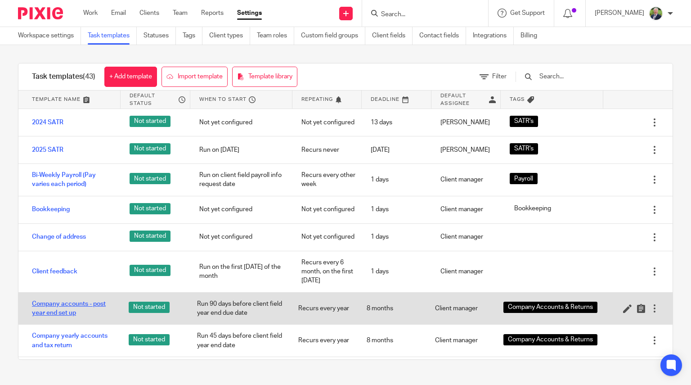
click at [77, 307] on link "Company accounts - post year end set up" at bounding box center [71, 308] width 79 height 18
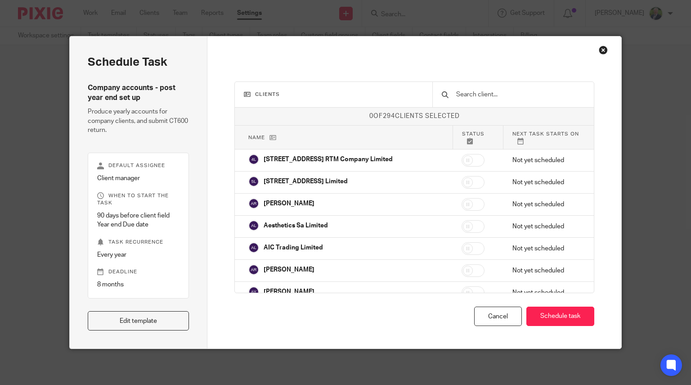
click at [501, 97] on input "text" at bounding box center [520, 95] width 130 height 10
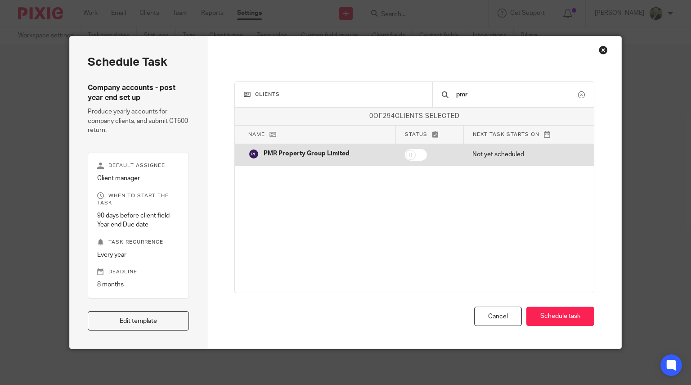
type input "pmr"
click at [406, 159] on input "checkbox" at bounding box center [415, 154] width 23 height 13
checkbox input "true"
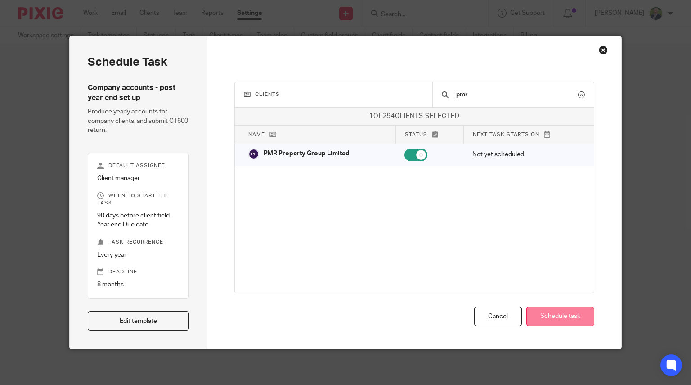
click at [568, 314] on button "Schedule task" at bounding box center [560, 315] width 68 height 19
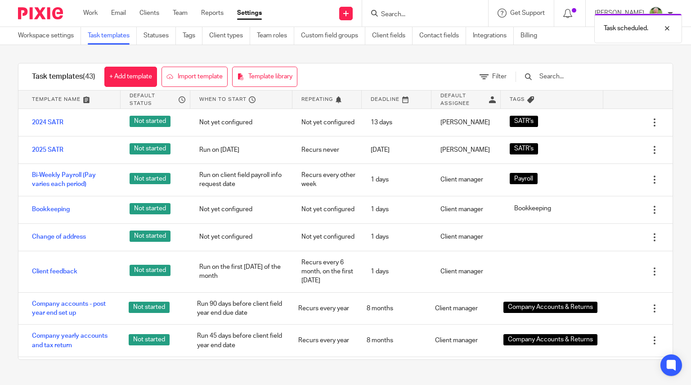
click at [424, 18] on div "Task scheduled." at bounding box center [514, 26] width 337 height 34
click at [427, 15] on div "Task scheduled." at bounding box center [514, 26] width 337 height 34
click at [442, 9] on form at bounding box center [428, 13] width 96 height 11
click at [413, 11] on input "Search" at bounding box center [420, 15] width 81 height 8
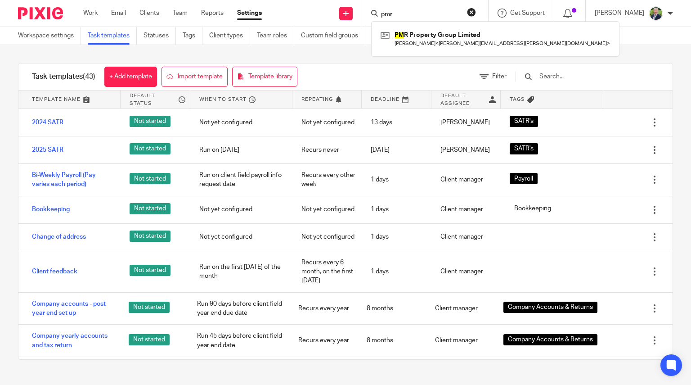
type input "pmr"
click button "submit" at bounding box center [0, 0] width 0 height 0
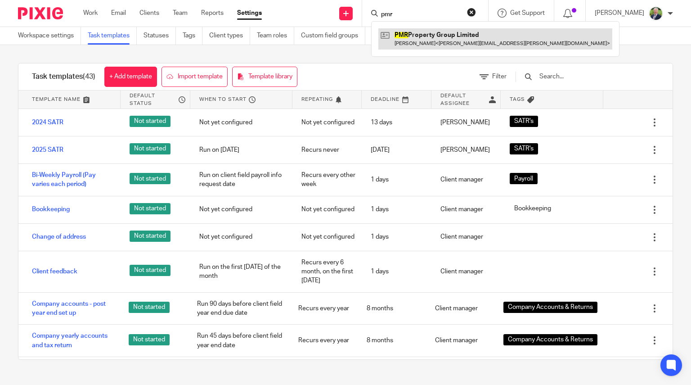
click at [422, 43] on link at bounding box center [495, 38] width 234 height 21
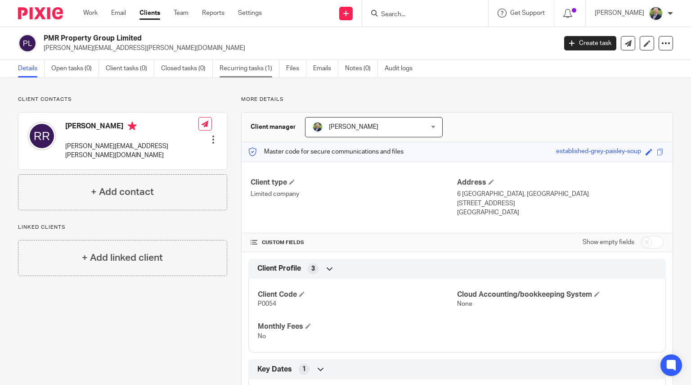
click at [249, 72] on link "Recurring tasks (1)" at bounding box center [250, 69] width 60 height 18
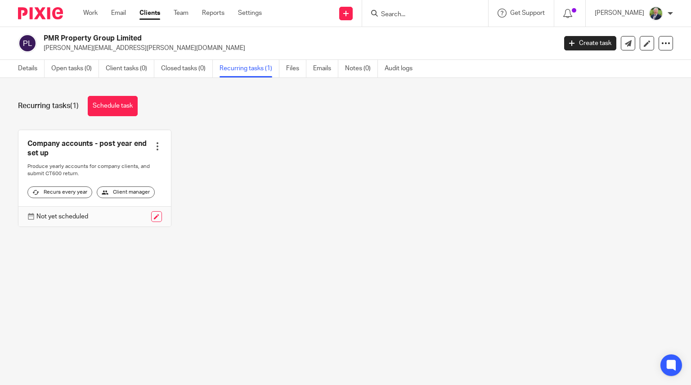
click at [88, 146] on link at bounding box center [94, 178] width 153 height 96
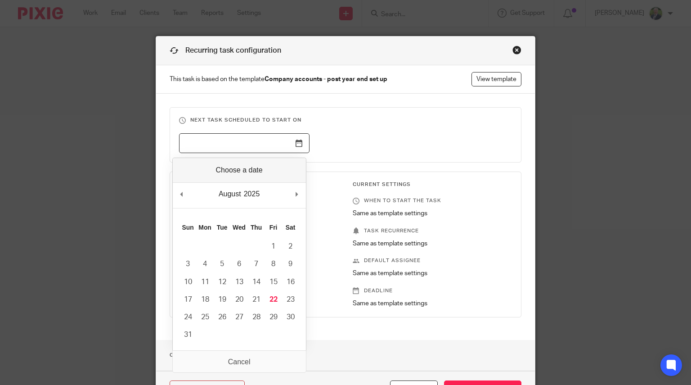
click at [294, 145] on input "Use the arrow keys to pick a date" at bounding box center [244, 143] width 130 height 20
type input "2025-08-22"
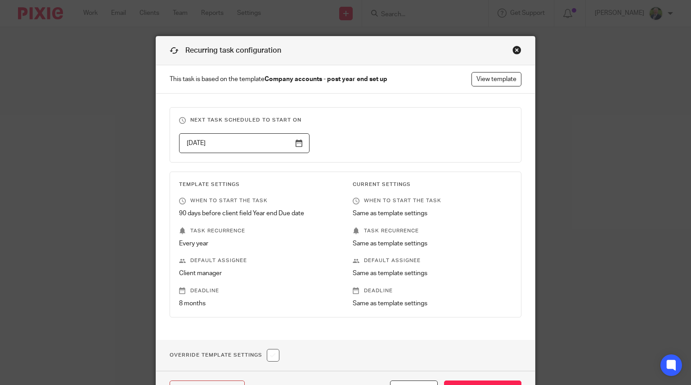
click at [454, 134] on div "2025-08-22" at bounding box center [338, 143] width 347 height 20
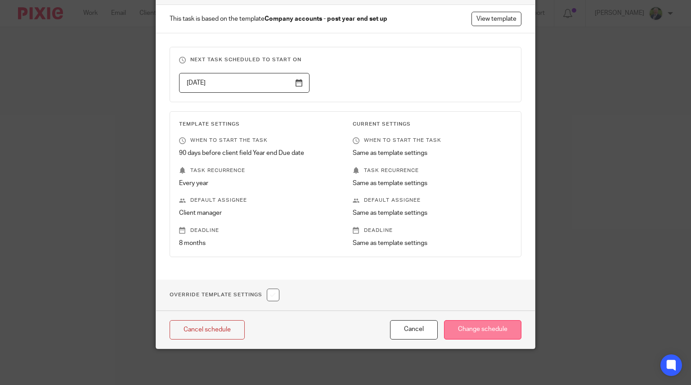
click at [486, 328] on input "Change schedule" at bounding box center [482, 329] width 77 height 19
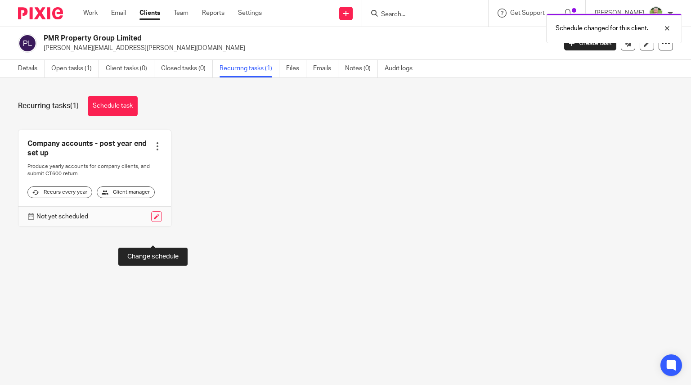
click at [152, 222] on link at bounding box center [156, 216] width 11 height 11
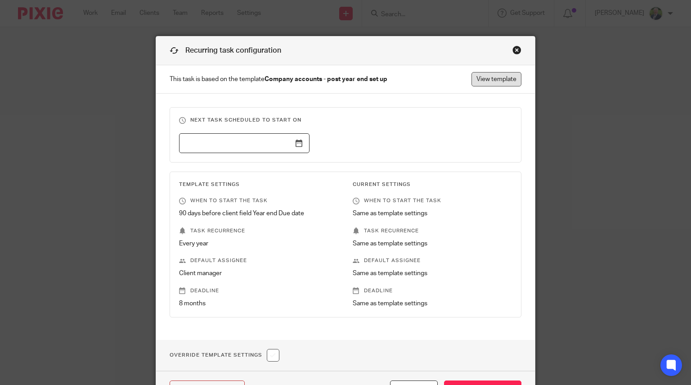
click at [506, 80] on link "View template" at bounding box center [497, 79] width 50 height 14
click at [514, 48] on div "Close this dialog window" at bounding box center [516, 49] width 9 height 9
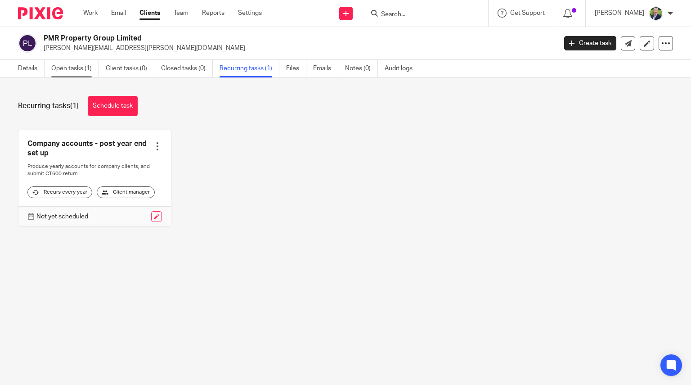
click at [68, 70] on link "Open tasks (1)" at bounding box center [75, 69] width 48 height 18
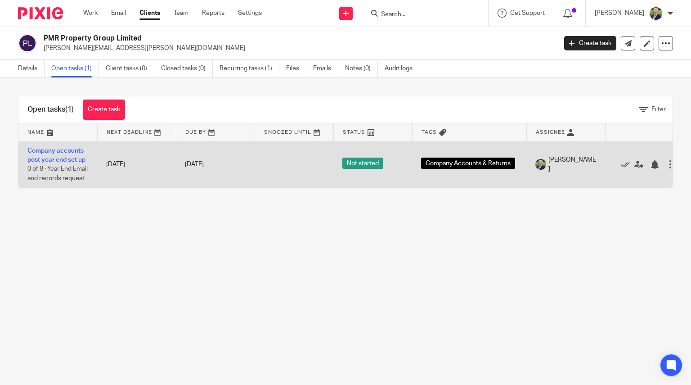
click at [44, 154] on td "Company accounts - post year end set up 0 of 8 · Year End Email and records req…" at bounding box center [57, 164] width 79 height 46
click at [54, 159] on link "Company accounts - post year end set up" at bounding box center [57, 155] width 60 height 15
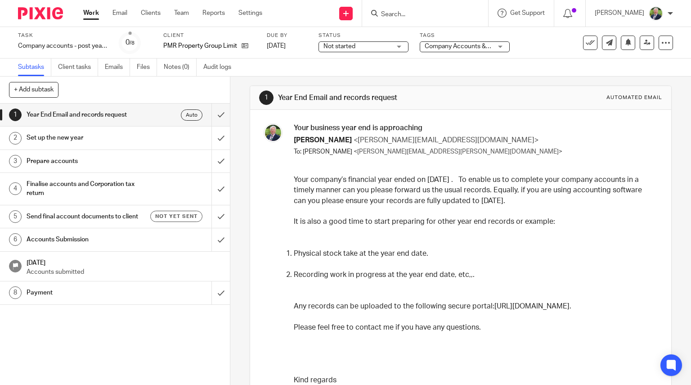
scroll to position [67, 0]
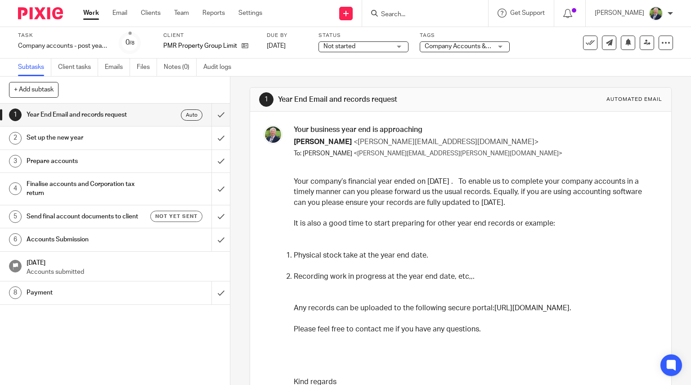
click at [412, 198] on p "Your company’s financial year ended on [DATE] . To enable us to complete your c…" at bounding box center [475, 191] width 362 height 31
click at [450, 189] on p "Your company’s financial year ended on [DATE] . To enable us to complete your c…" at bounding box center [475, 191] width 362 height 31
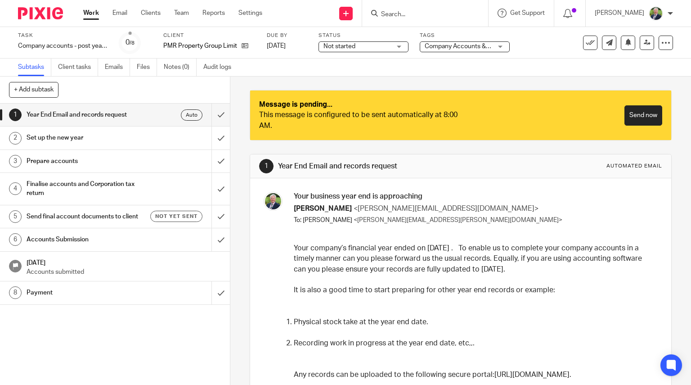
click at [397, 273] on p "Your company’s financial year ended on [DATE] . To enable us to complete your c…" at bounding box center [475, 258] width 362 height 31
click at [449, 272] on p "Your company’s financial year ended on [DATE] . To enable us to complete your c…" at bounding box center [475, 258] width 362 height 31
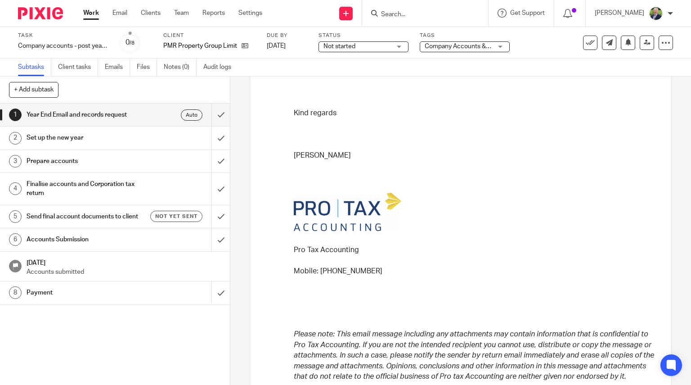
scroll to position [381, 0]
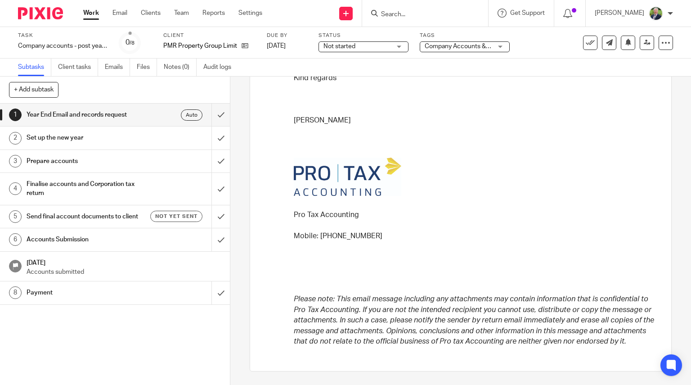
click at [102, 121] on h1 "Year End Email and records request" at bounding box center [85, 114] width 117 height 13
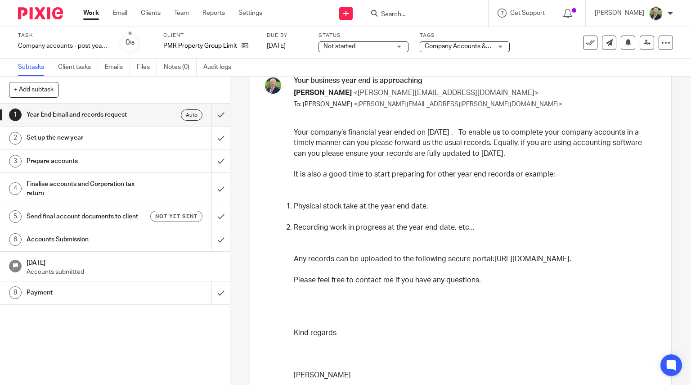
scroll to position [114, 0]
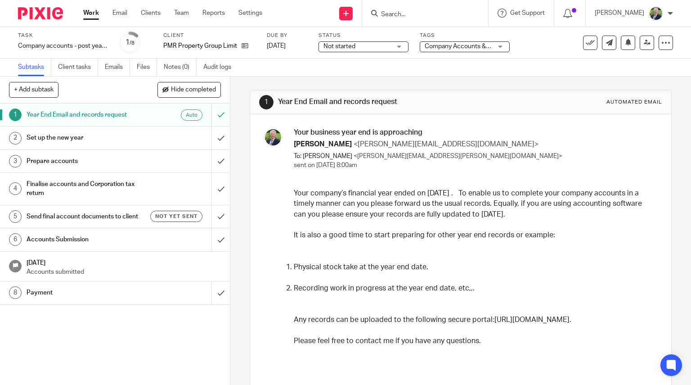
click at [116, 115] on h1 "Year End Email and records request" at bounding box center [85, 114] width 117 height 13
click at [549, 198] on p "Your company’s financial year ended on [DATE] . To enable us to complete your c…" at bounding box center [475, 203] width 362 height 31
click at [211, 116] on div at bounding box center [220, 114] width 18 height 22
click at [175, 88] on span "Hide completed" at bounding box center [193, 89] width 45 height 7
click at [200, 90] on span "Show completed (1)" at bounding box center [188, 89] width 56 height 7
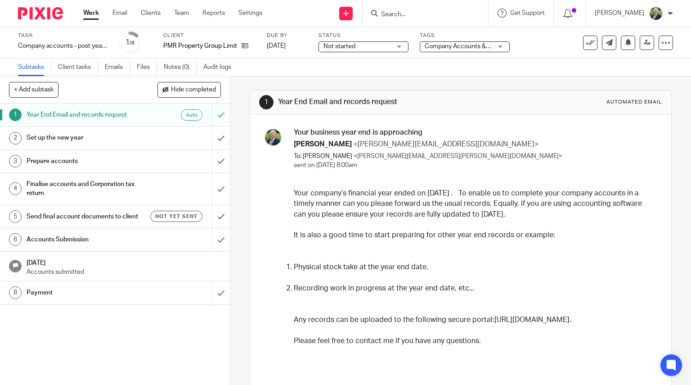
click at [438, 280] on ol "Physical stock take at the year end date. Recording work in progress at the yea…" at bounding box center [475, 277] width 362 height 53
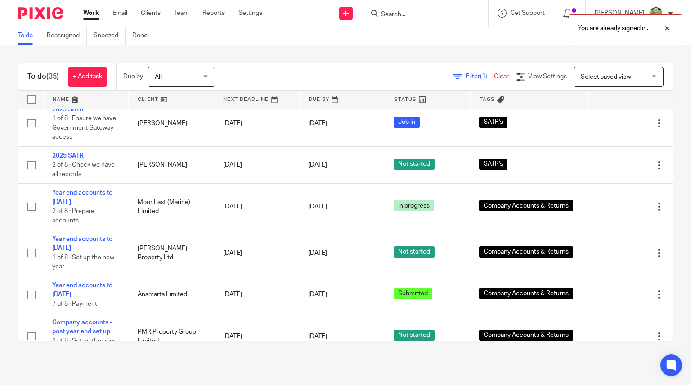
scroll to position [1313, 0]
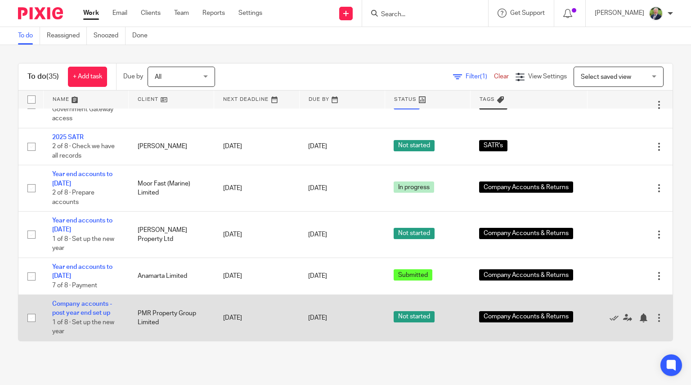
click at [83, 307] on td "Company accounts - post year end set up 1 of 8 · Set up the new year" at bounding box center [85, 318] width 85 height 46
click at [30, 318] on input "checkbox" at bounding box center [31, 317] width 17 height 17
checkbox input "true"
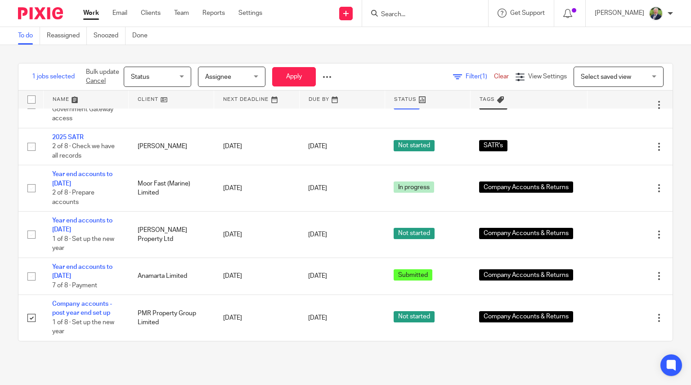
click at [170, 69] on span "Status" at bounding box center [155, 76] width 48 height 19
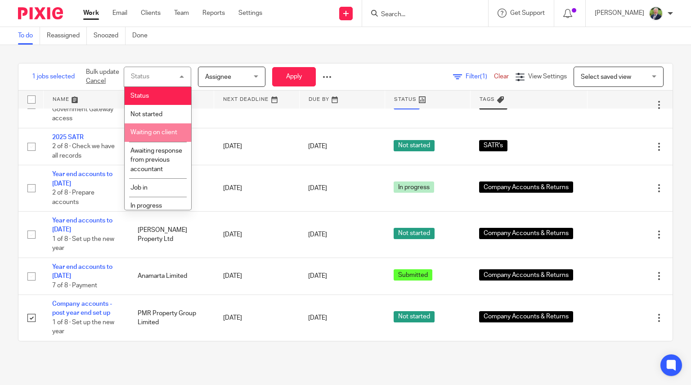
click at [156, 131] on span "Waiting on client" at bounding box center [153, 132] width 47 height 6
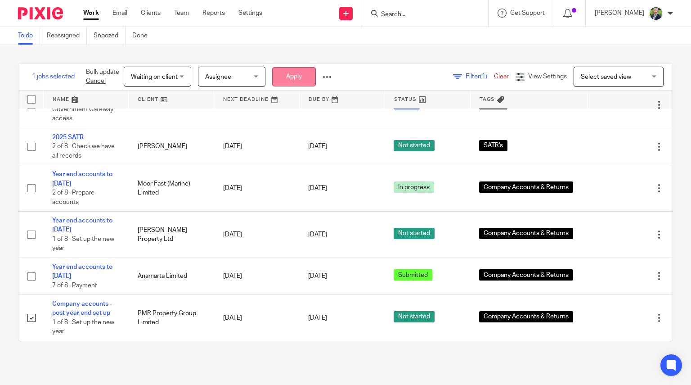
click at [301, 72] on button "Apply" at bounding box center [294, 76] width 44 height 19
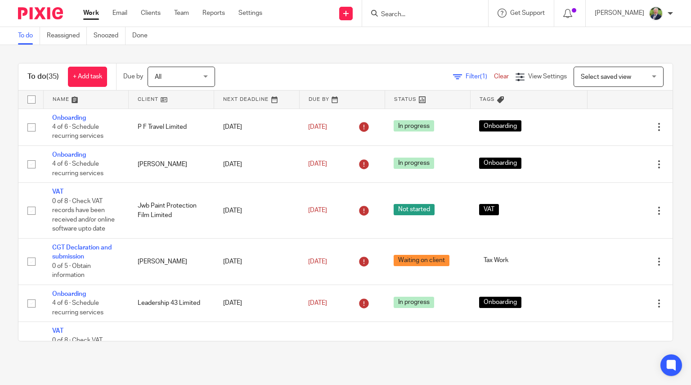
click at [145, 99] on link at bounding box center [171, 99] width 85 height 18
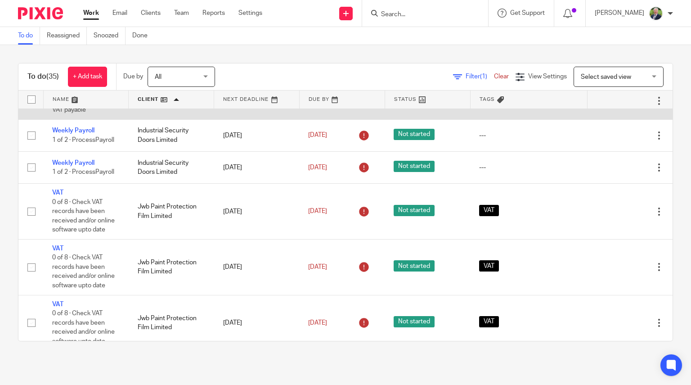
scroll to position [241, 0]
